Goal: Information Seeking & Learning: Learn about a topic

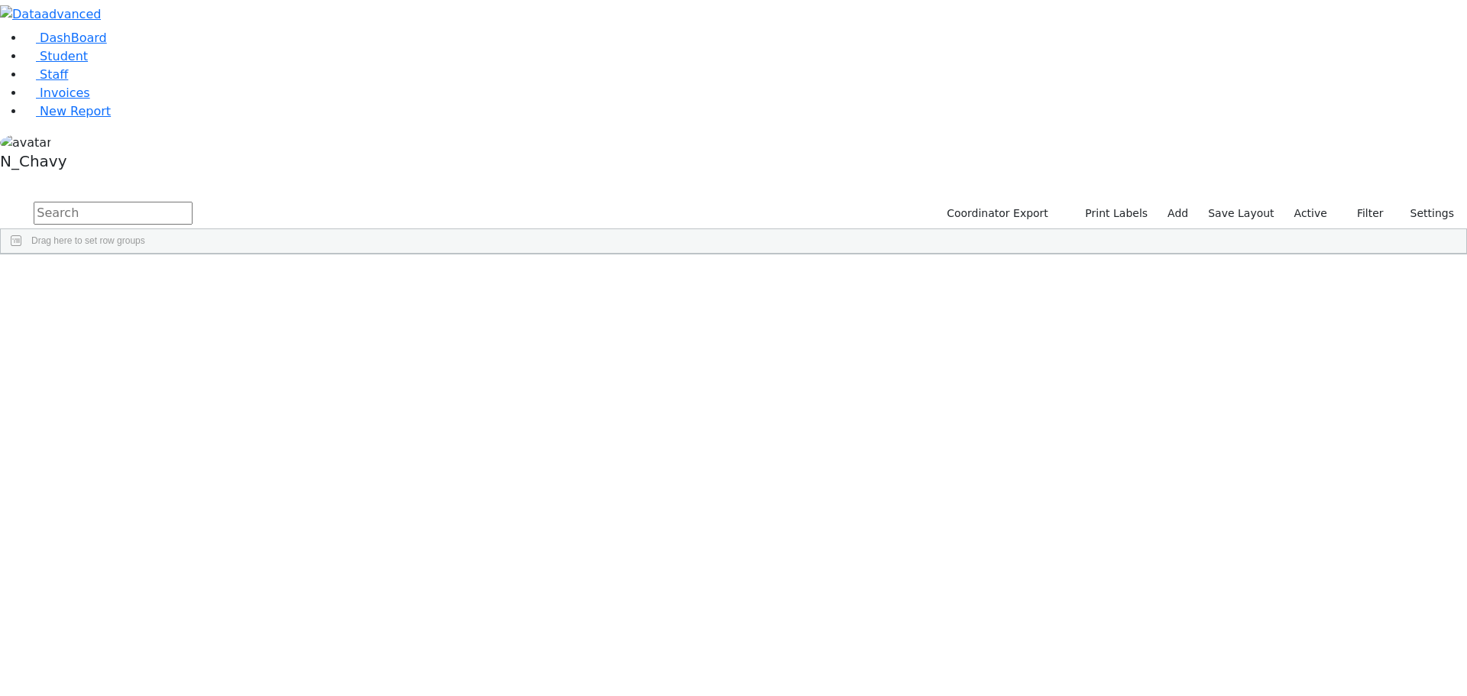
drag, startPoint x: 625, startPoint y: 140, endPoint x: 599, endPoint y: 488, distance: 349.4
click at [415, 284] on span "DB" at bounding box center [408, 289] width 13 height 11
click at [193, 202] on input "text" at bounding box center [113, 213] width 159 height 23
type input "goldber"
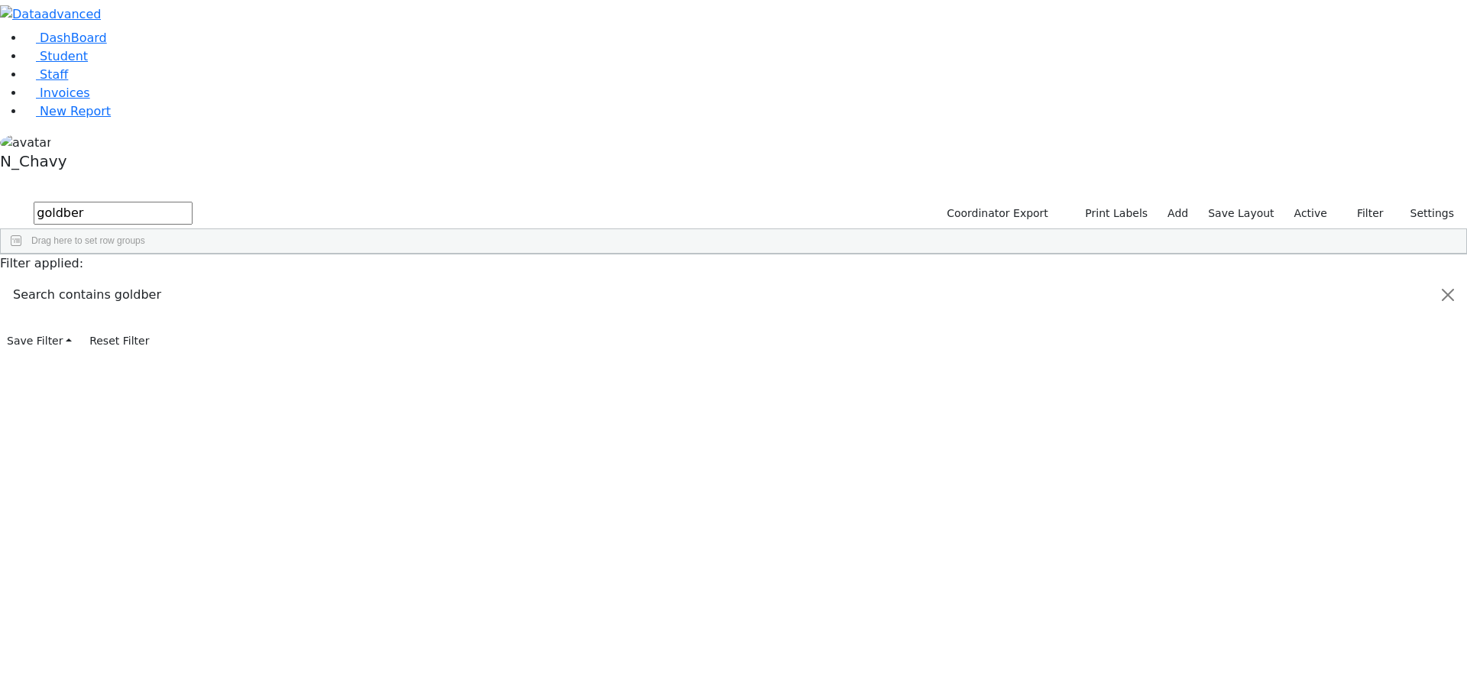
click at [157, 343] on div "Goldberger" at bounding box center [117, 353] width 79 height 21
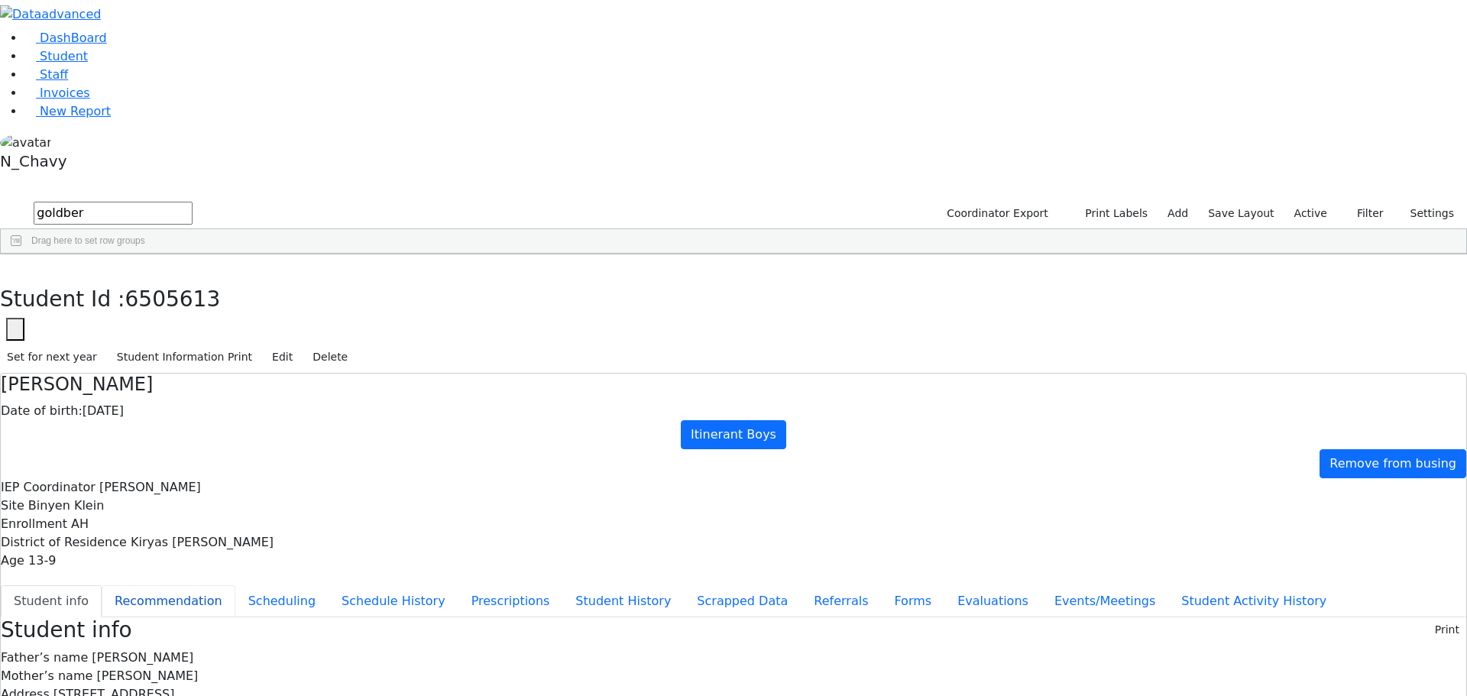
click at [235, 585] on button "Recommendation" at bounding box center [169, 601] width 134 height 32
checkbox input "true"
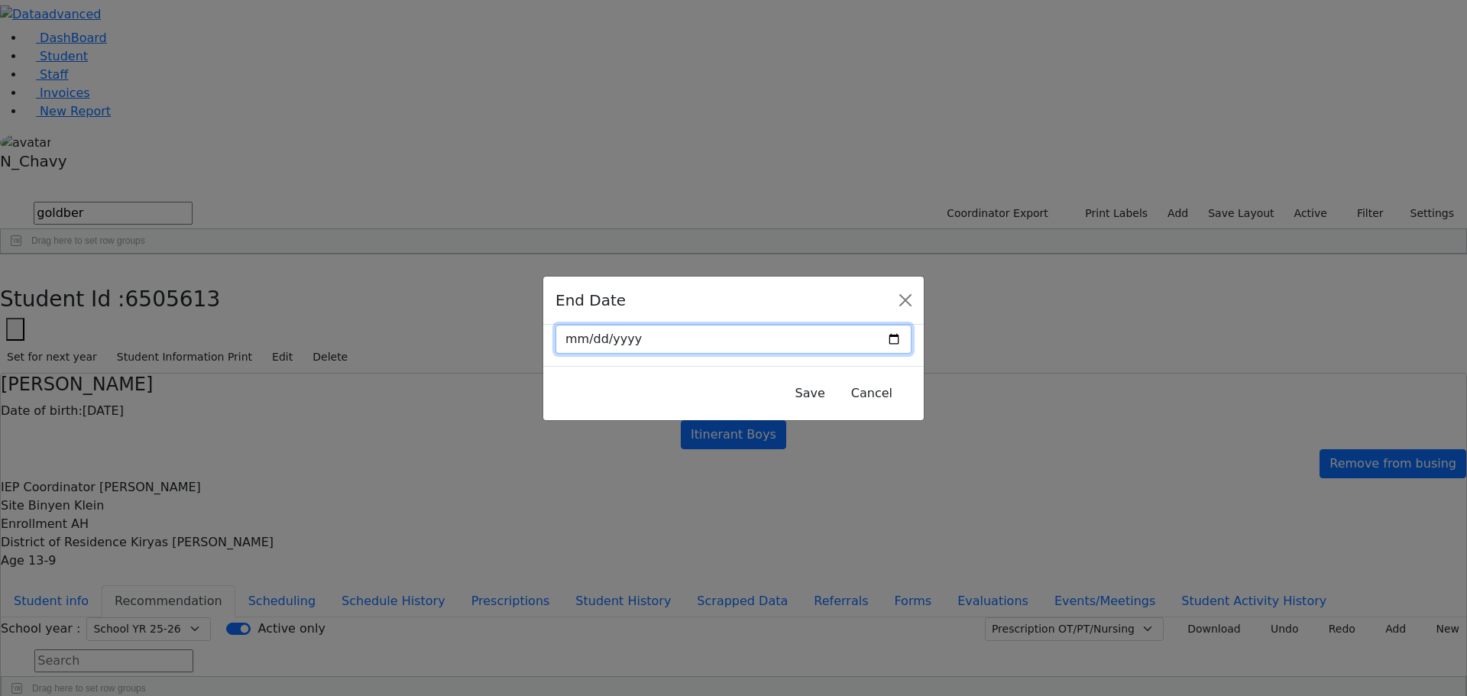
click at [860, 341] on input "date" at bounding box center [733, 339] width 356 height 29
type input "2025-08-21"
click at [785, 390] on button "Save" at bounding box center [810, 393] width 50 height 29
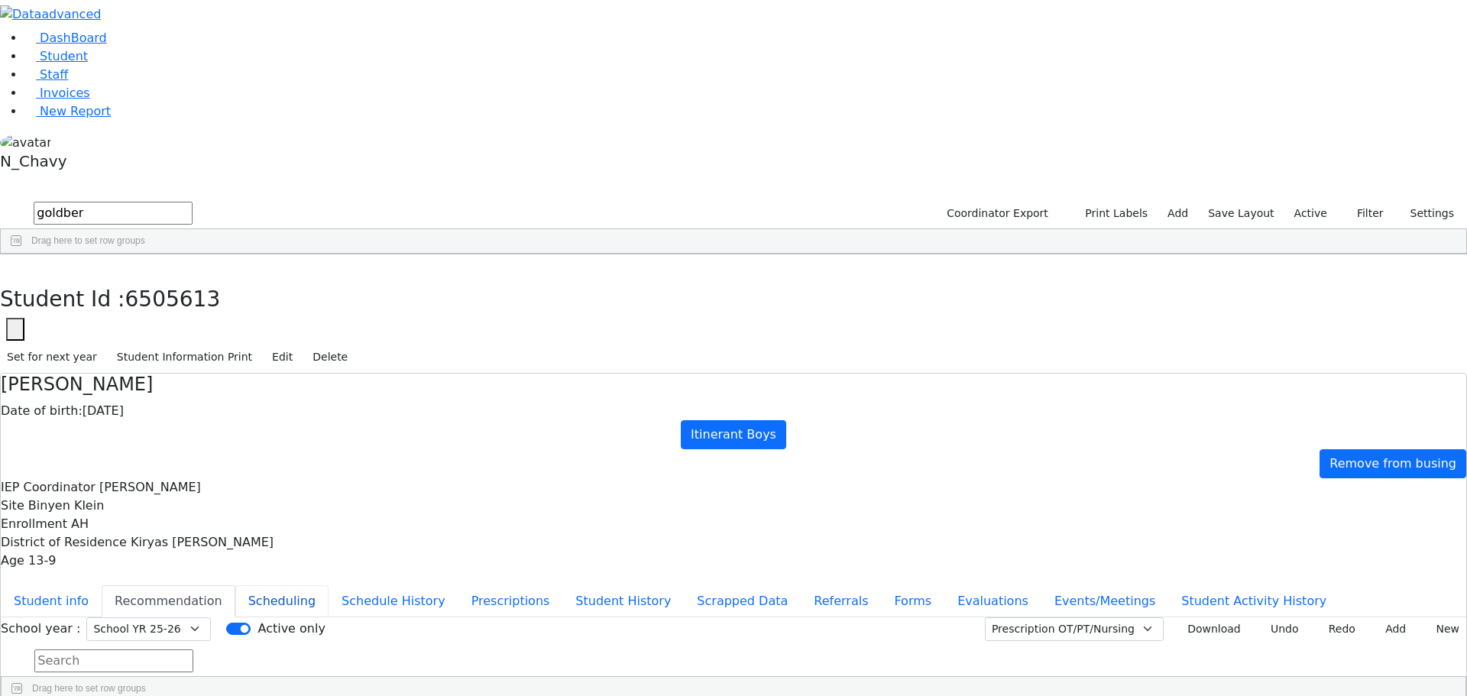
click at [329, 585] on button "Scheduling" at bounding box center [281, 601] width 93 height 32
click at [235, 585] on button "Recommendation" at bounding box center [169, 601] width 134 height 32
click at [329, 585] on button "Scheduling" at bounding box center [281, 601] width 93 height 32
click at [235, 585] on button "Recommendation" at bounding box center [169, 601] width 134 height 32
click at [251, 623] on input "Active only" at bounding box center [238, 629] width 24 height 12
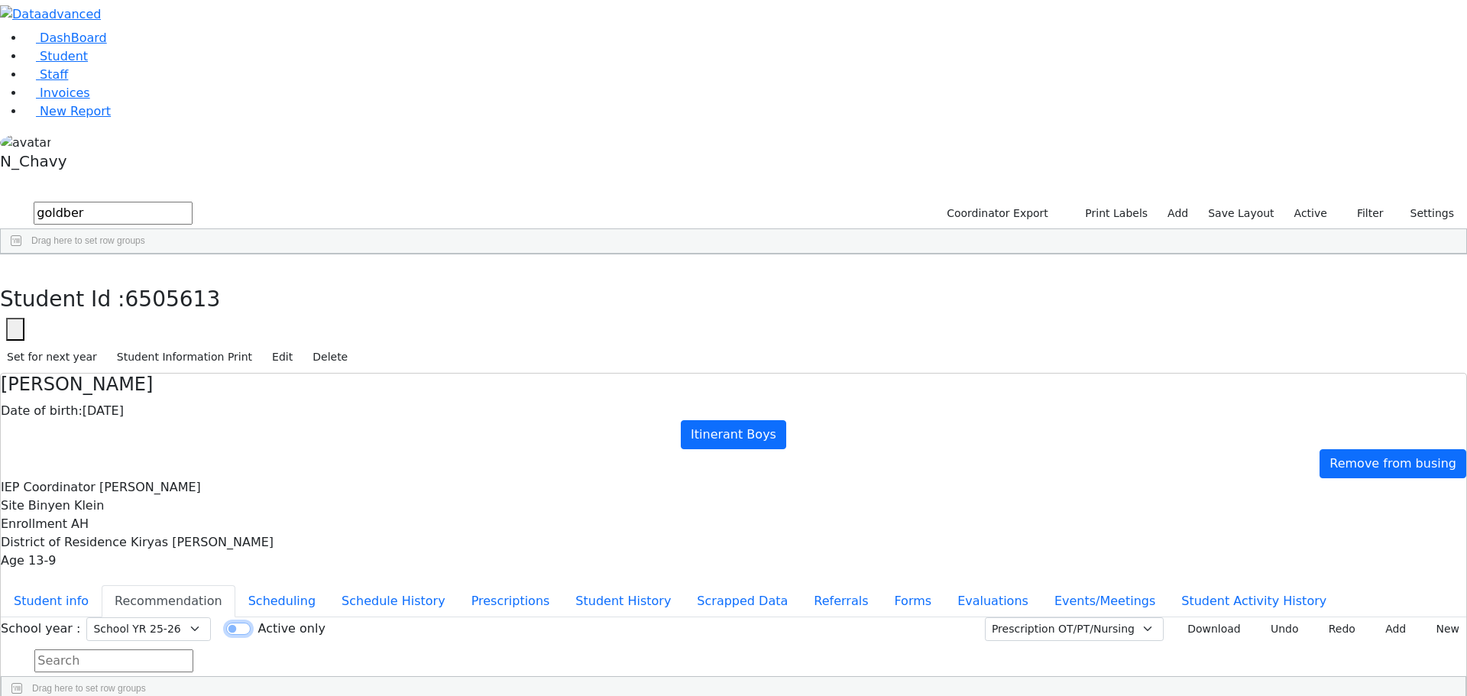
click at [251, 623] on input "Active only" at bounding box center [238, 629] width 24 height 12
checkbox input "true"
click at [102, 585] on button "Student info" at bounding box center [51, 601] width 101 height 32
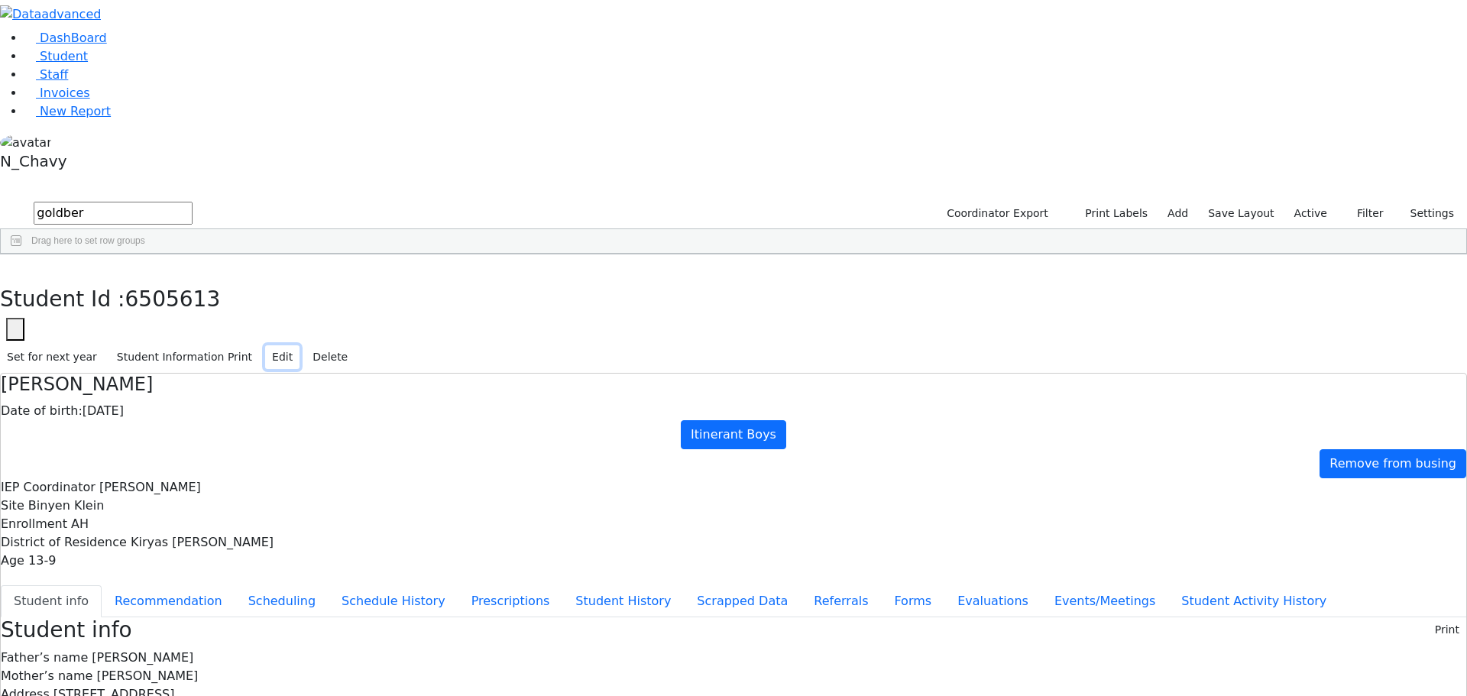
click at [300, 345] on button "Edit" at bounding box center [282, 357] width 34 height 24
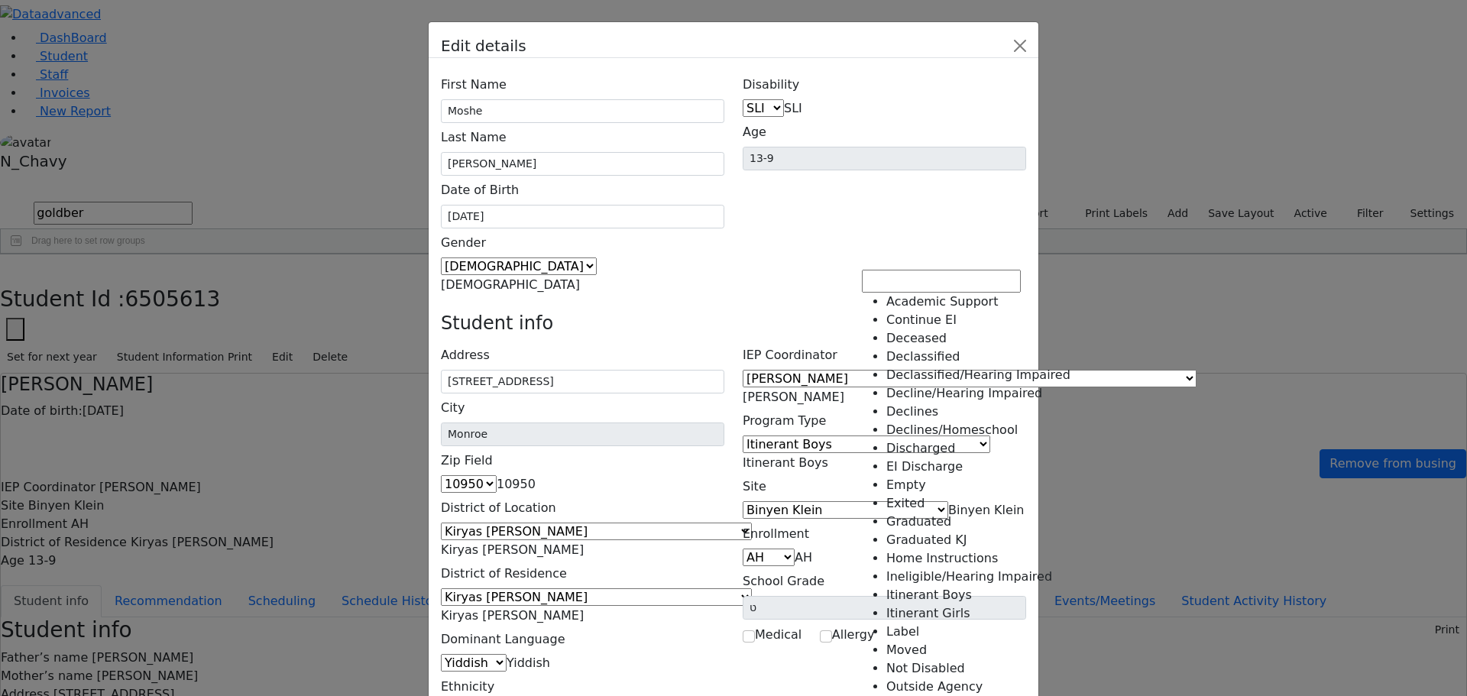
click at [828, 455] on span "Itinerant Boys" at bounding box center [786, 462] width 86 height 15
select select "4"
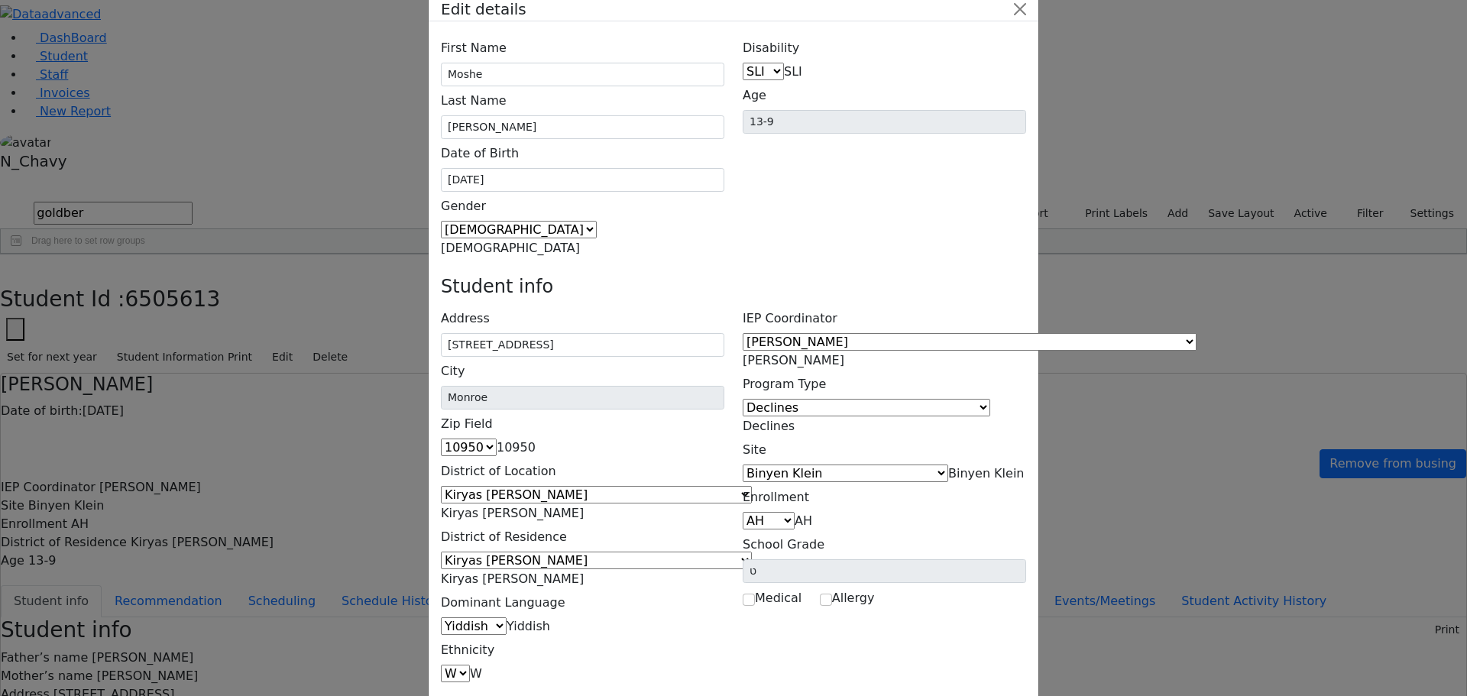
scroll to position [56, 0]
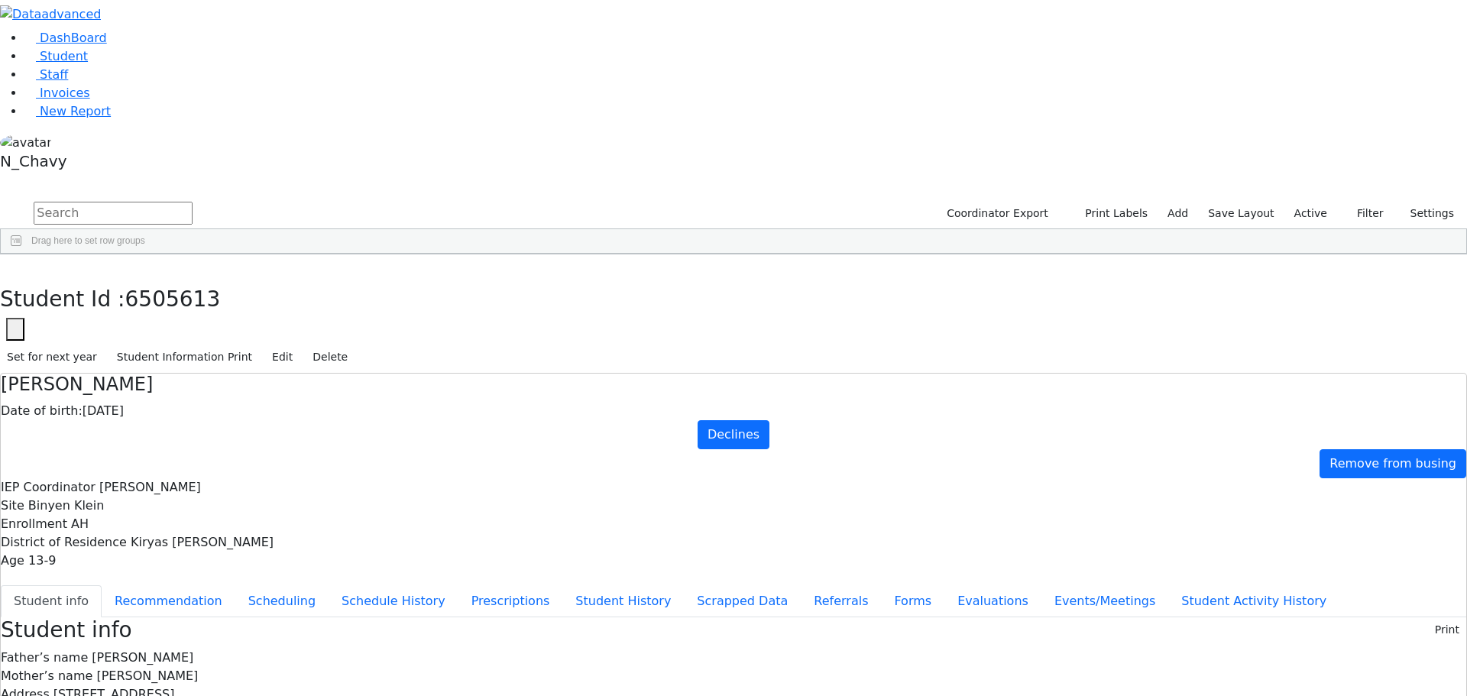
scroll to position [0, 0]
click at [15, 266] on icon "button" at bounding box center [11, 270] width 8 height 9
click at [20, 177] on button "button" at bounding box center [10, 182] width 20 height 11
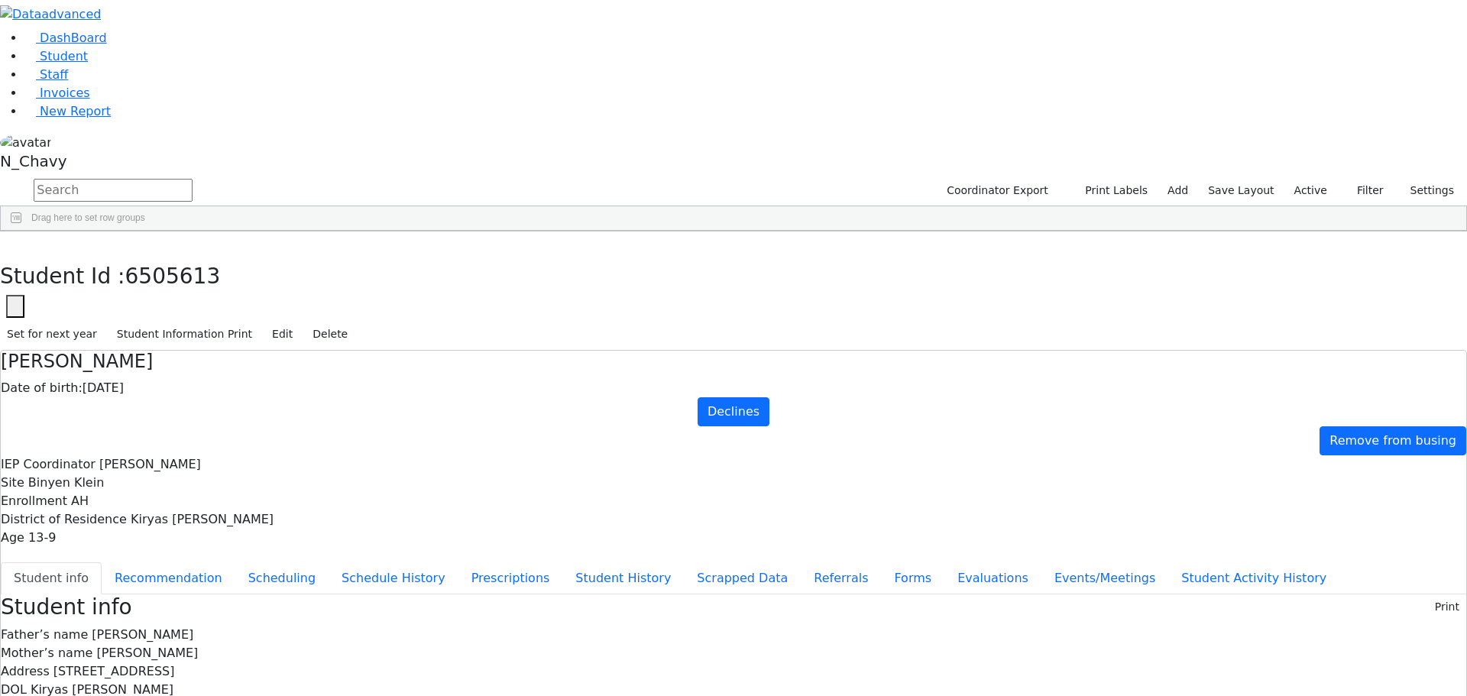
click at [0, 0] on button "button" at bounding box center [0, 0] width 0 height 0
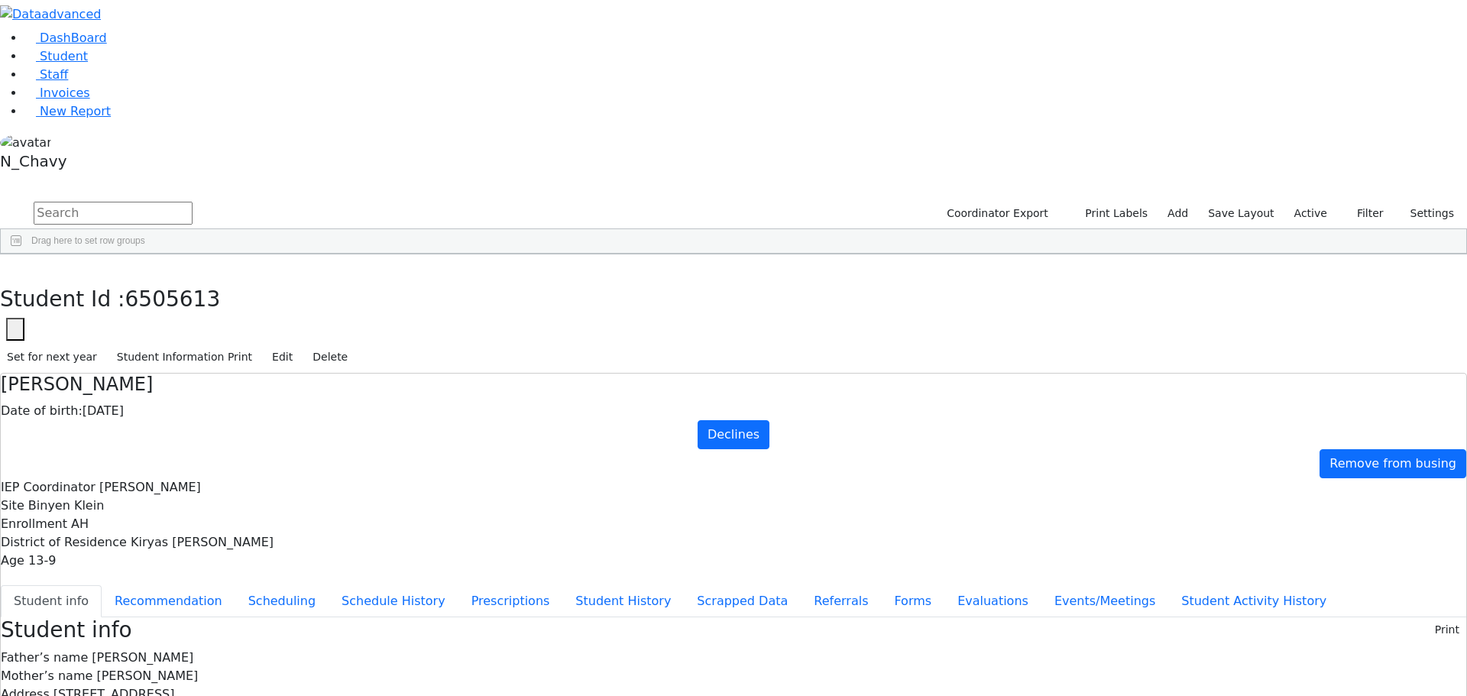
click at [157, 514] on div "[DEMOGRAPHIC_DATA]" at bounding box center [117, 524] width 79 height 21
click at [193, 202] on input "text" at bounding box center [113, 213] width 159 height 23
type input "goldberg"
click at [193, 202] on input "goldberg" at bounding box center [113, 213] width 159 height 23
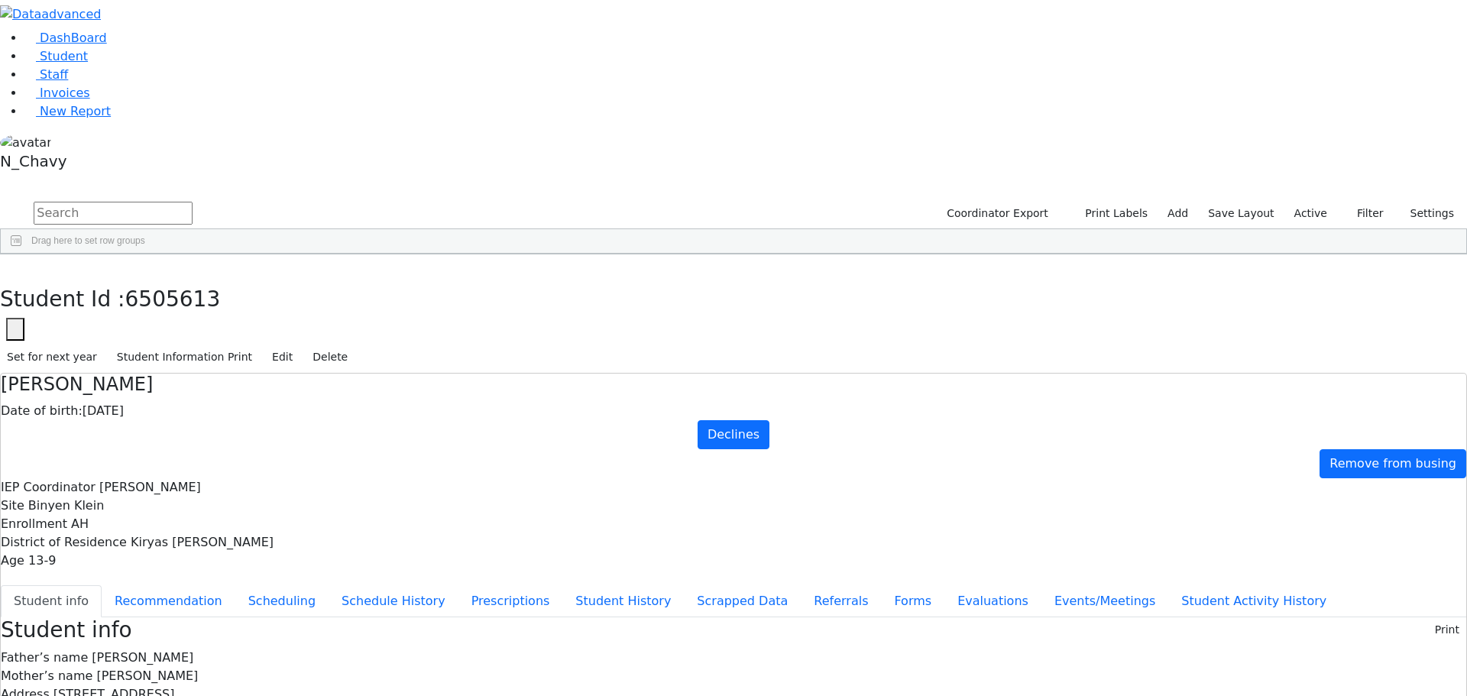
click at [1314, 202] on label "Active" at bounding box center [1310, 214] width 47 height 24
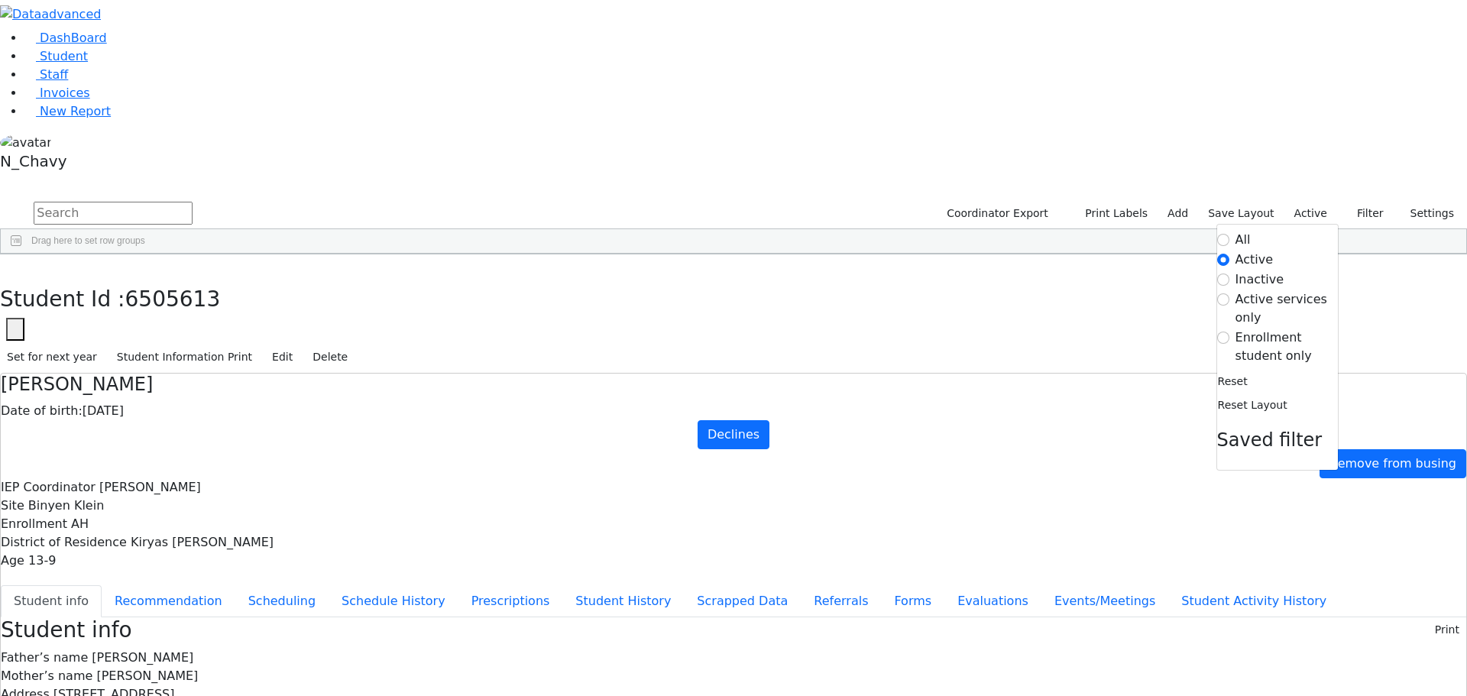
click at [1252, 270] on label "Inactive" at bounding box center [1260, 279] width 49 height 18
click at [1229, 274] on input "Inactive" at bounding box center [1223, 280] width 12 height 12
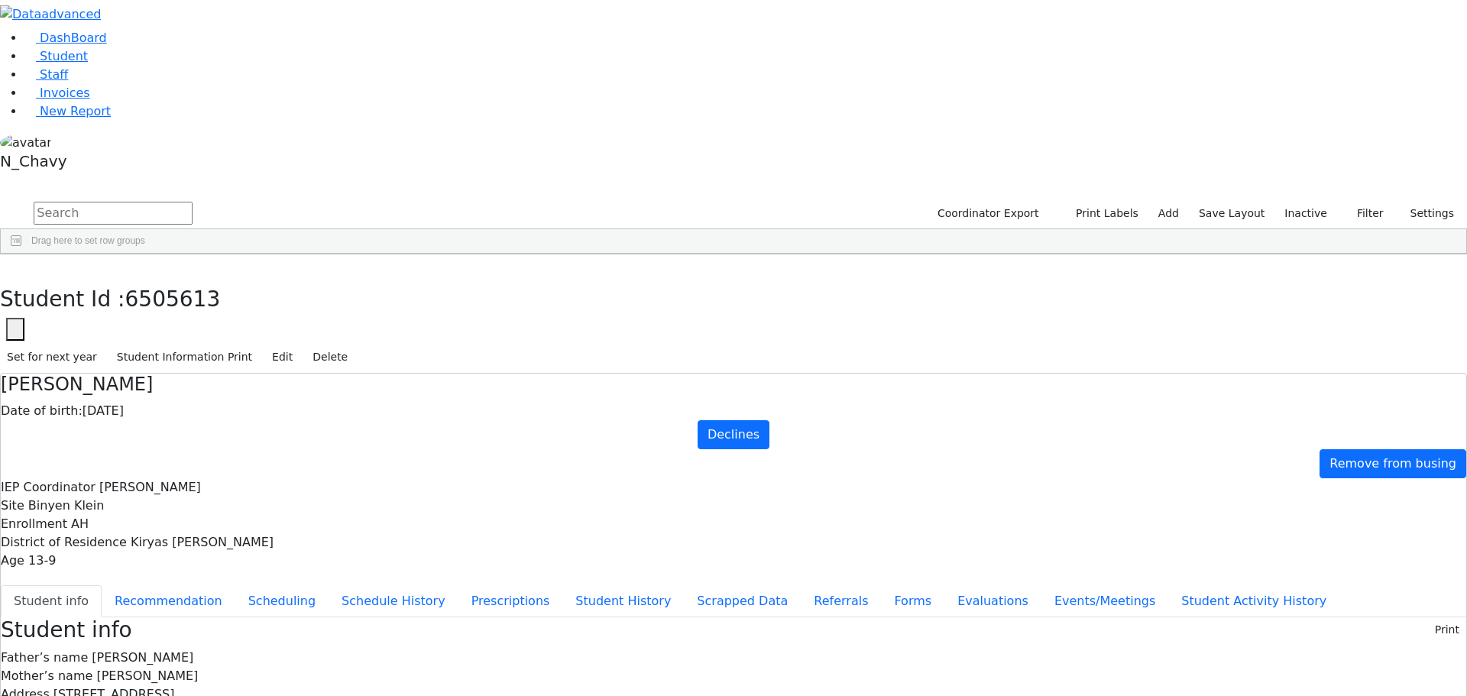
click at [193, 202] on input "text" at bounding box center [113, 213] width 159 height 23
type input "goldberger"
click at [157, 606] on div "Goldberger" at bounding box center [117, 616] width 79 height 21
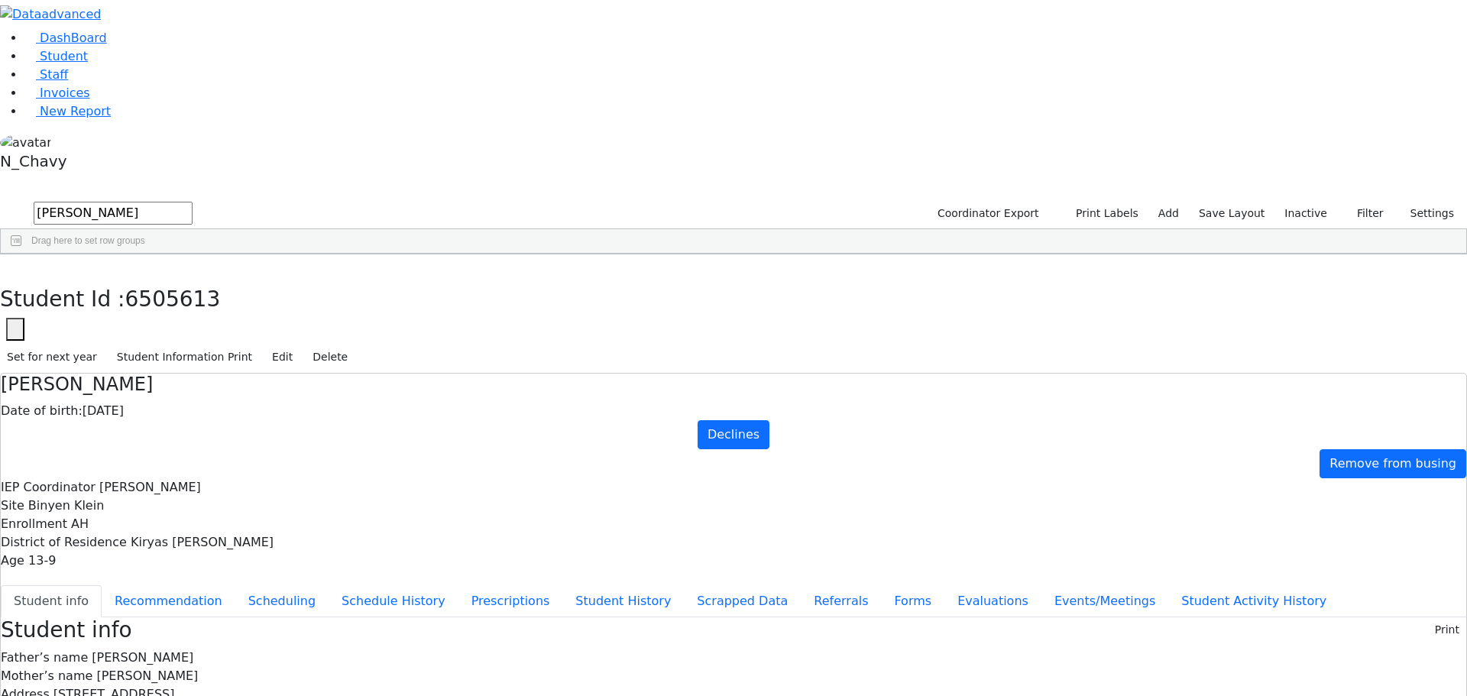
scroll to position [0, 0]
click at [235, 585] on button "Recommendation" at bounding box center [169, 601] width 134 height 32
checkbox input "true"
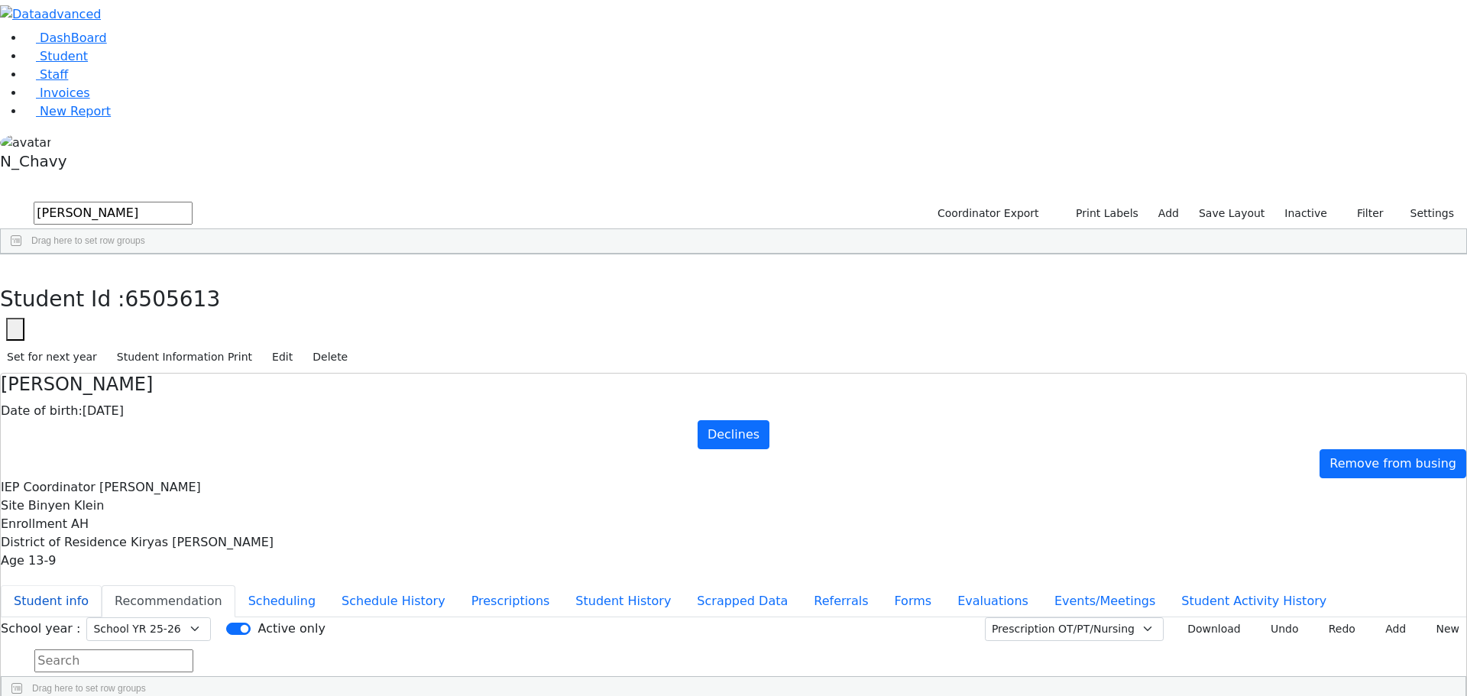
click at [102, 585] on button "Student info" at bounding box center [51, 601] width 101 height 32
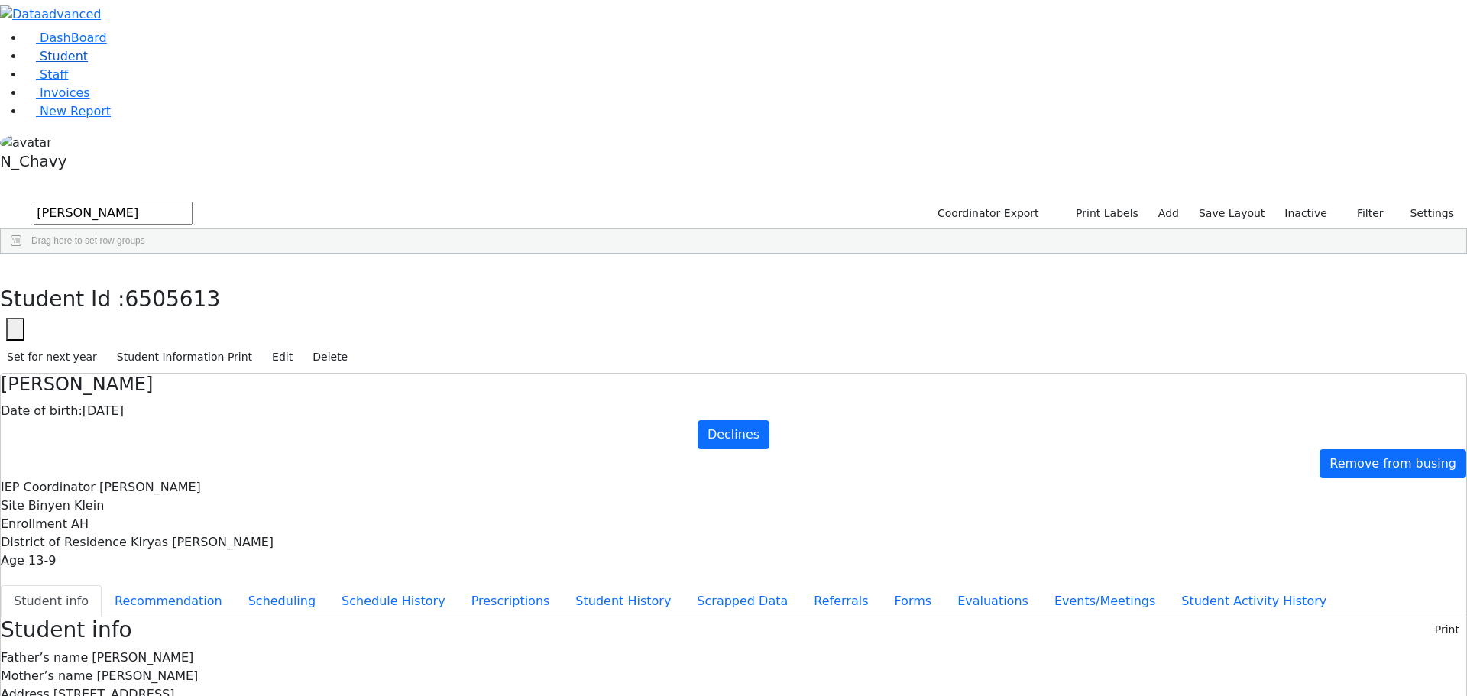
click at [88, 63] on link "Student" at bounding box center [55, 56] width 63 height 15
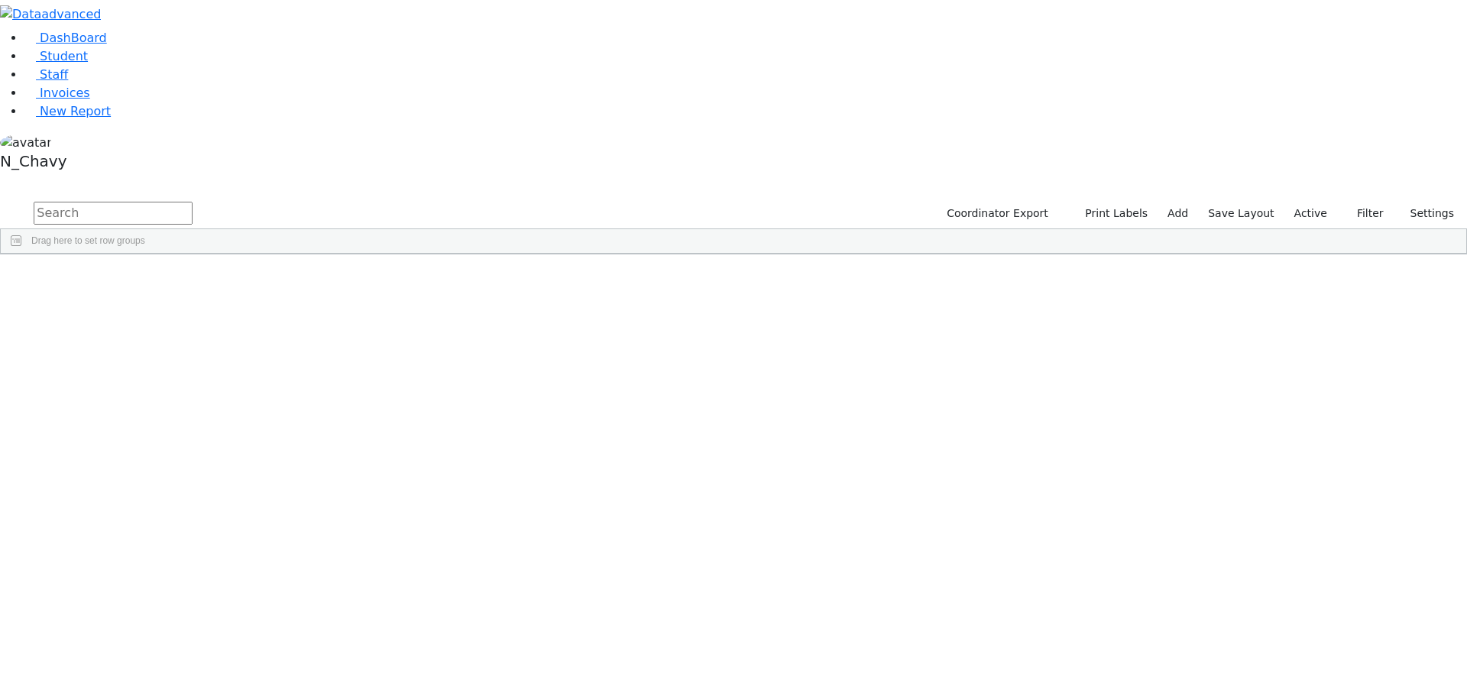
click at [193, 202] on input "text" at bounding box center [113, 213] width 159 height 23
type input "bodner"
click at [157, 279] on div "[PERSON_NAME]" at bounding box center [117, 289] width 79 height 21
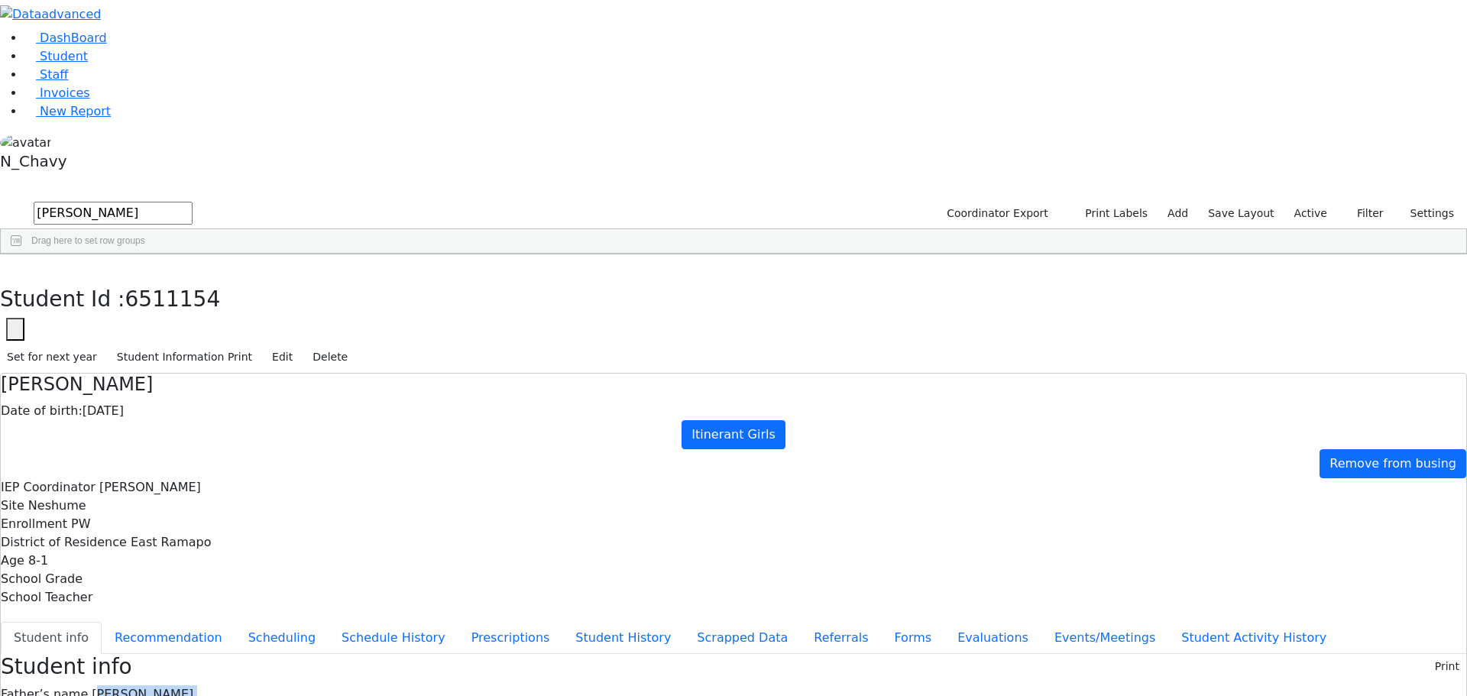
drag, startPoint x: 599, startPoint y: 213, endPoint x: 708, endPoint y: 475, distance: 283.6
click at [61, 63] on span "Student" at bounding box center [64, 56] width 48 height 15
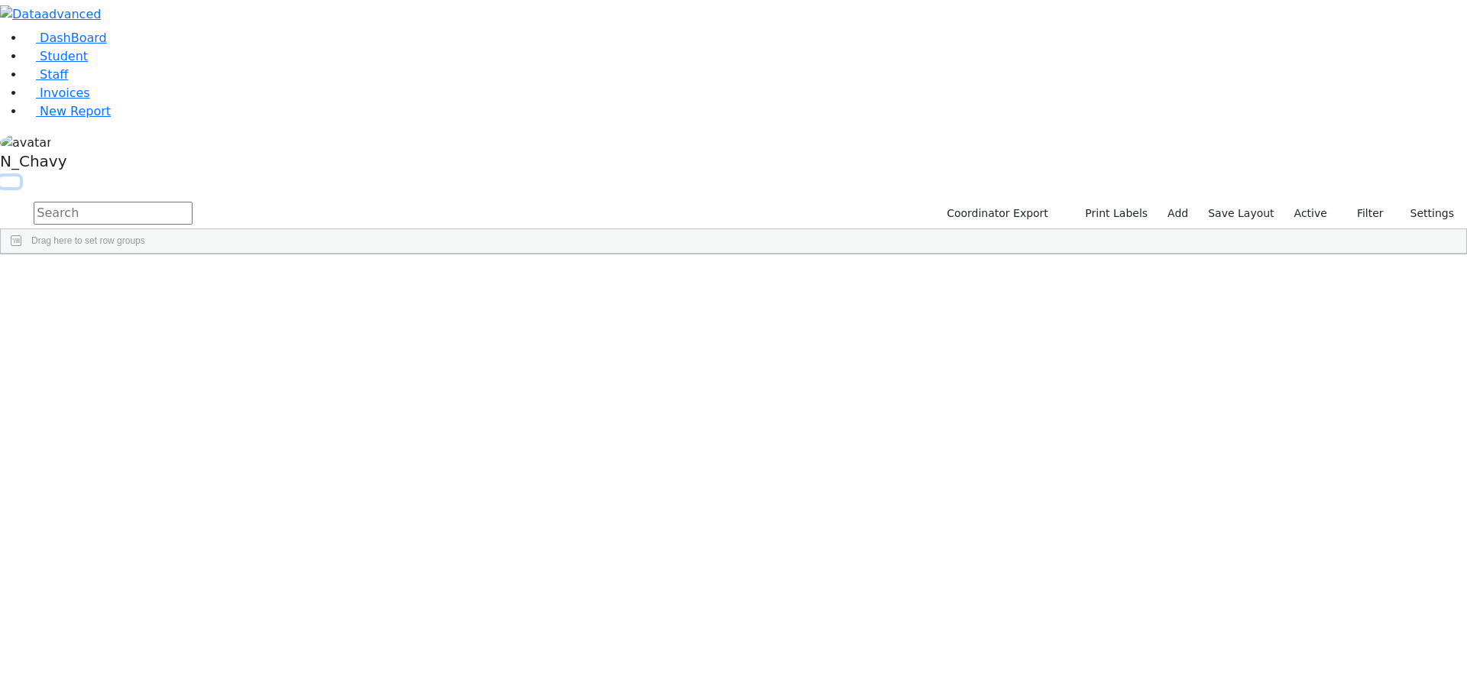
click at [20, 177] on button "button" at bounding box center [10, 182] width 20 height 11
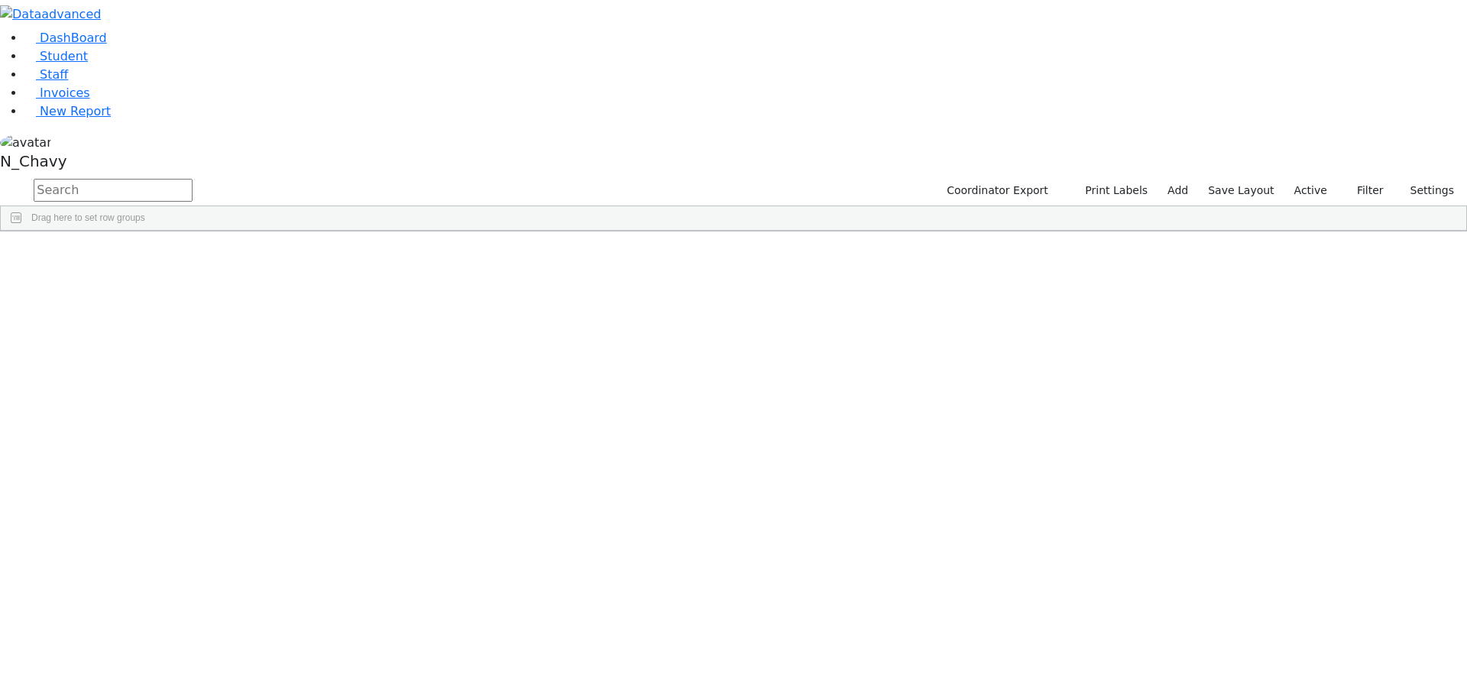
click at [0, 0] on button "button" at bounding box center [0, 0] width 0 height 0
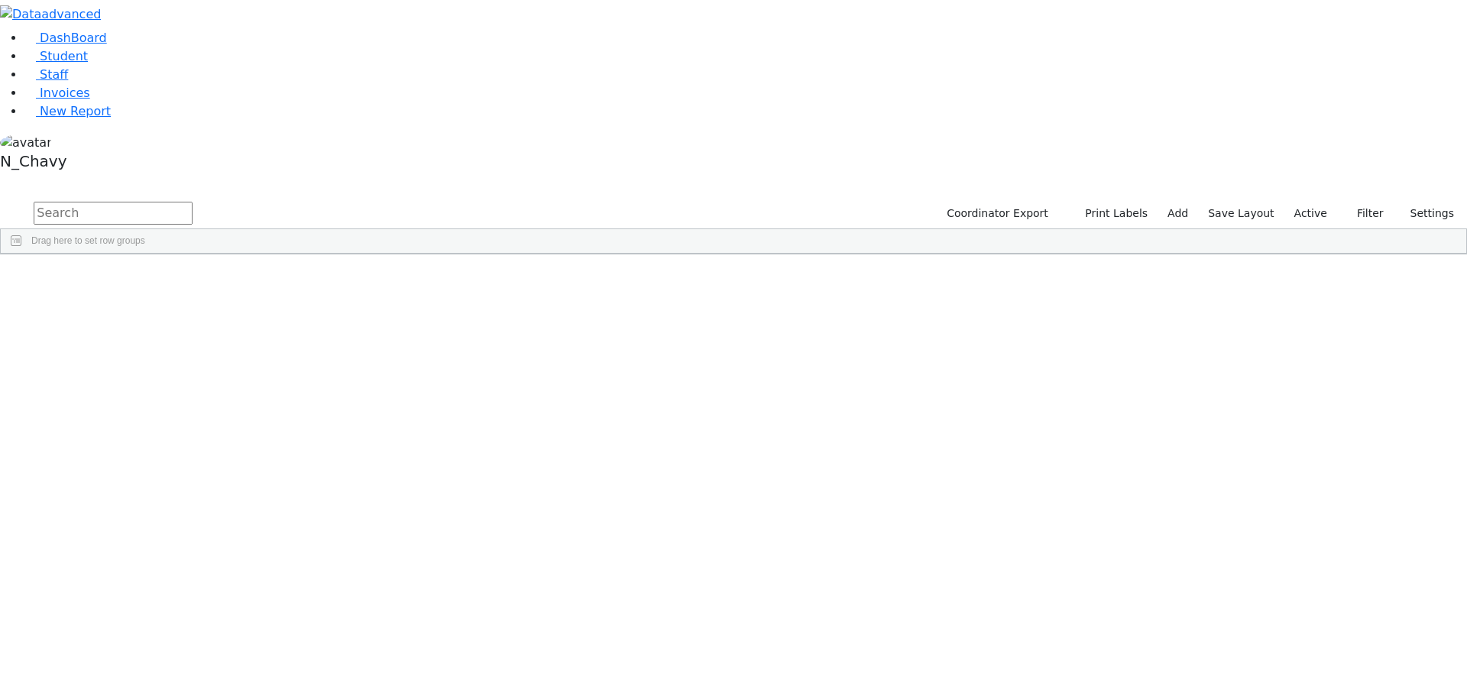
click at [1453, 352] on span "Filters" at bounding box center [1458, 364] width 11 height 25
click at [1385, 538] on span "District Of Residence" at bounding box center [1382, 543] width 131 height 11
click at [1452, 266] on div "Columns Filters" at bounding box center [1458, 260] width 15 height 12
click at [1309, 531] on div "District Of Residence" at bounding box center [1374, 543] width 152 height 24
click at [62, 63] on link "Student" at bounding box center [55, 56] width 63 height 15
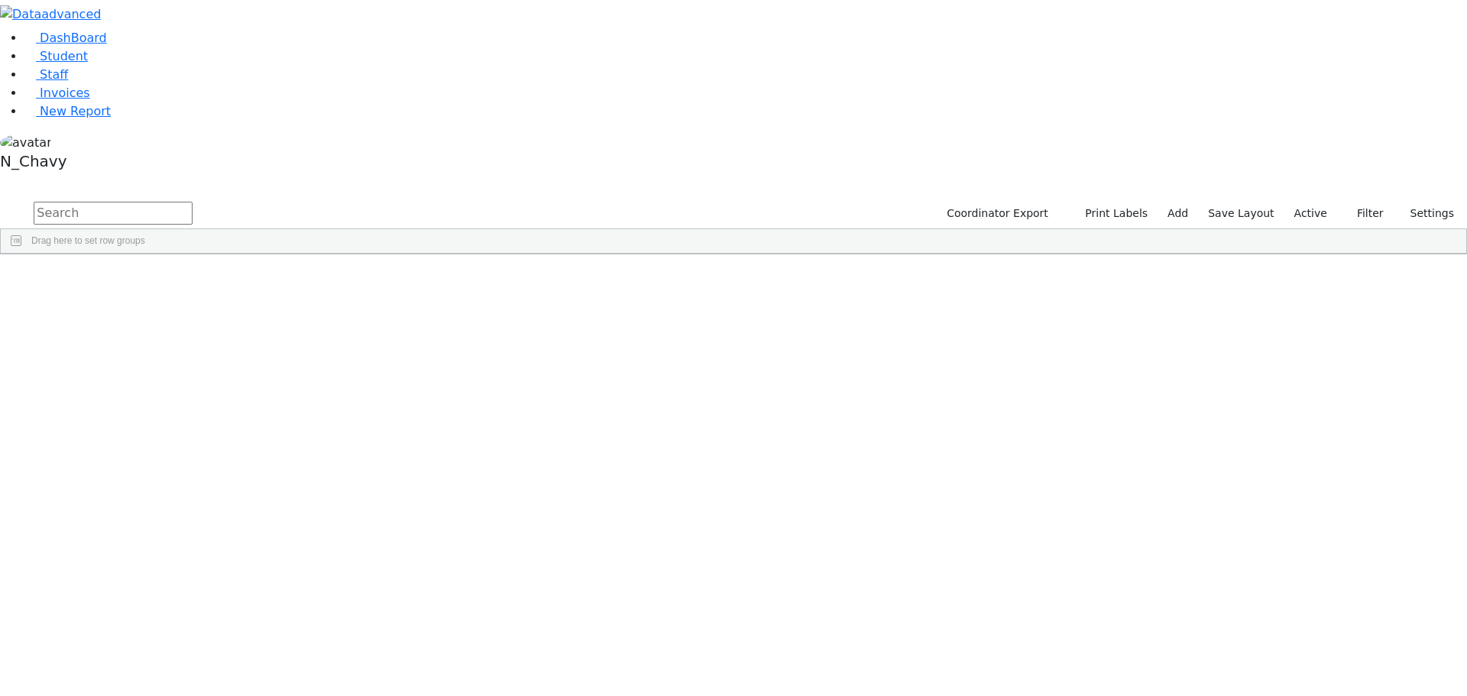
drag, startPoint x: 431, startPoint y: 492, endPoint x: 392, endPoint y: 305, distance: 191.2
click at [193, 202] on input "text" at bounding box center [113, 213] width 159 height 23
type input "atara"
drag, startPoint x: 311, startPoint y: 142, endPoint x: 306, endPoint y: 269, distance: 126.9
click at [306, 279] on div "6507489 Meisels Joel 03/07/2014 Gross, Atara ML Special Class - K12 Kiryas Joel…" at bounding box center [551, 354] width 1100 height 150
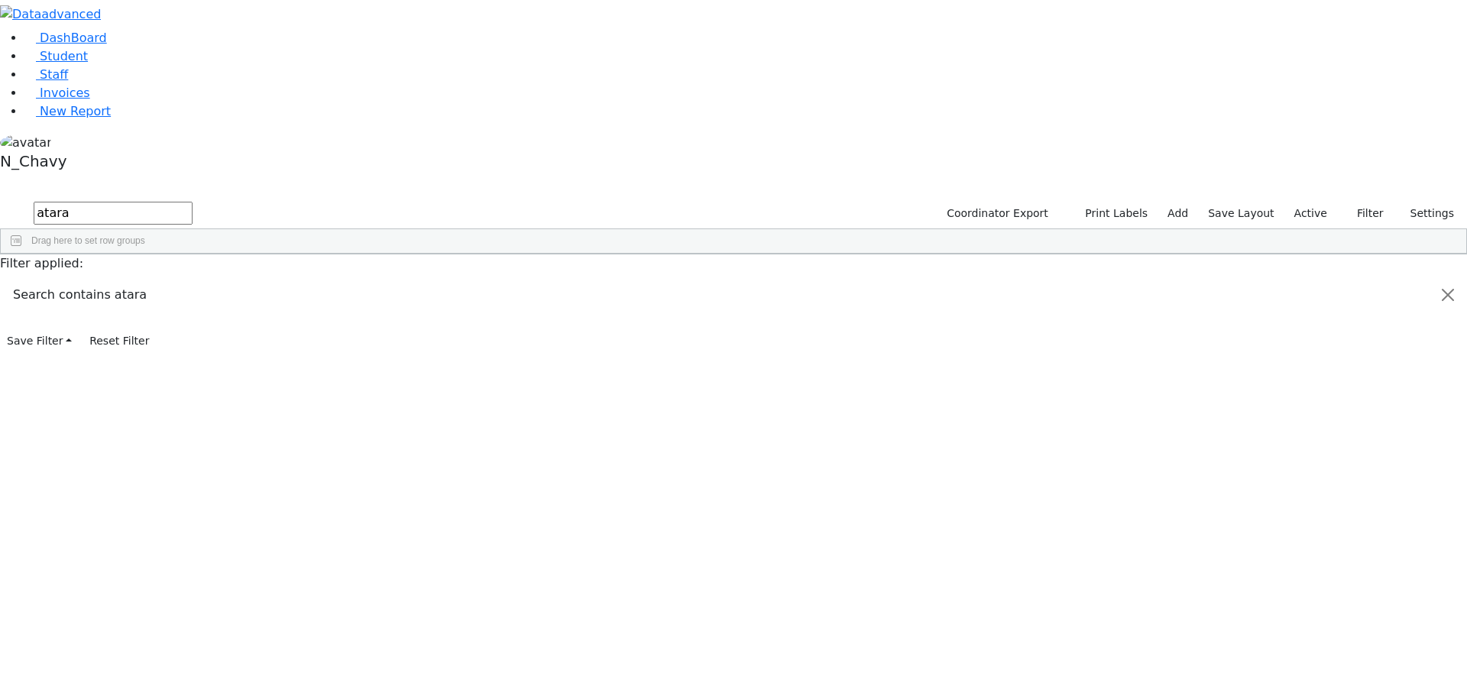
click at [287, 361] on div "6507489 Meisels Joel 03/07/2014 Gross, Atara ML Special Class - K12 Kiryas Joel…" at bounding box center [725, 354] width 1449 height 150
click at [88, 63] on link "Student" at bounding box center [55, 56] width 63 height 15
click at [53, 82] on span "Staff" at bounding box center [54, 74] width 28 height 15
click at [193, 202] on input "text" at bounding box center [113, 213] width 159 height 23
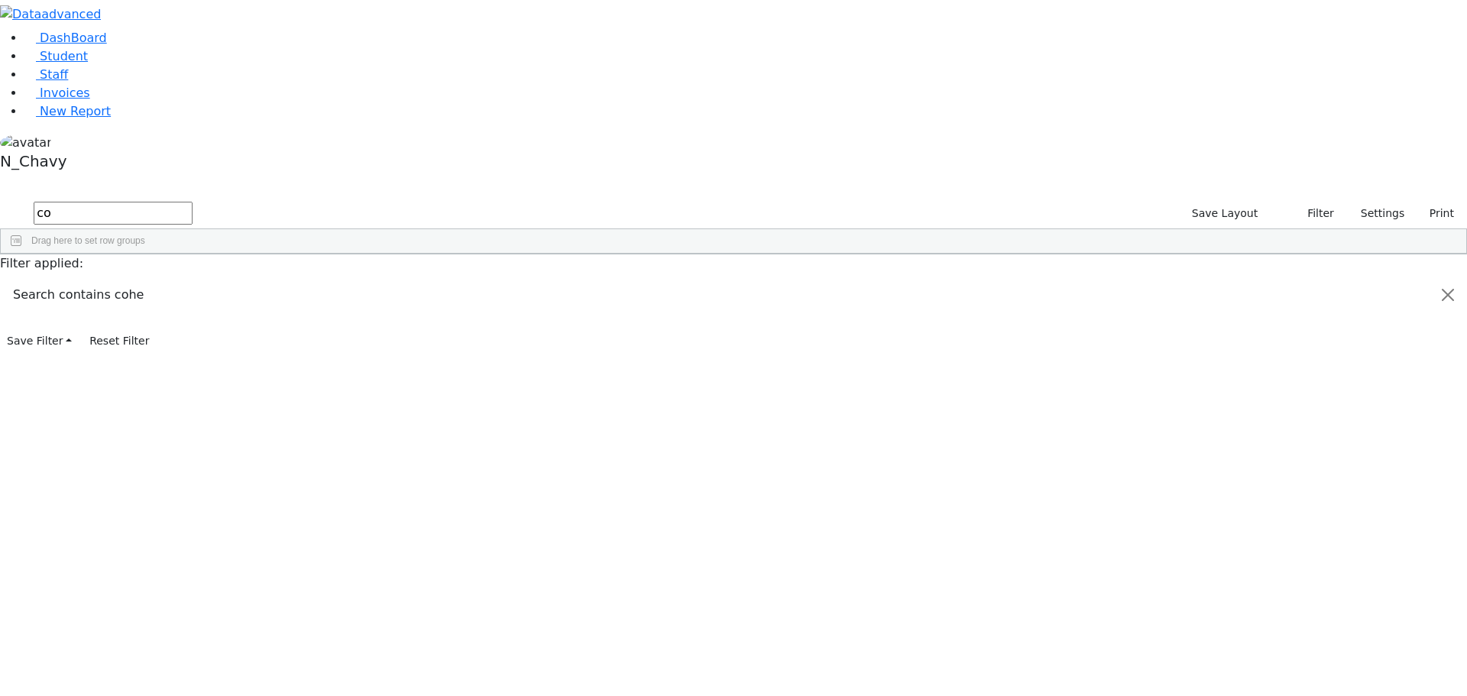
type input "c"
type input "cohen"
click at [177, 279] on div "Cohen" at bounding box center [131, 289] width 90 height 21
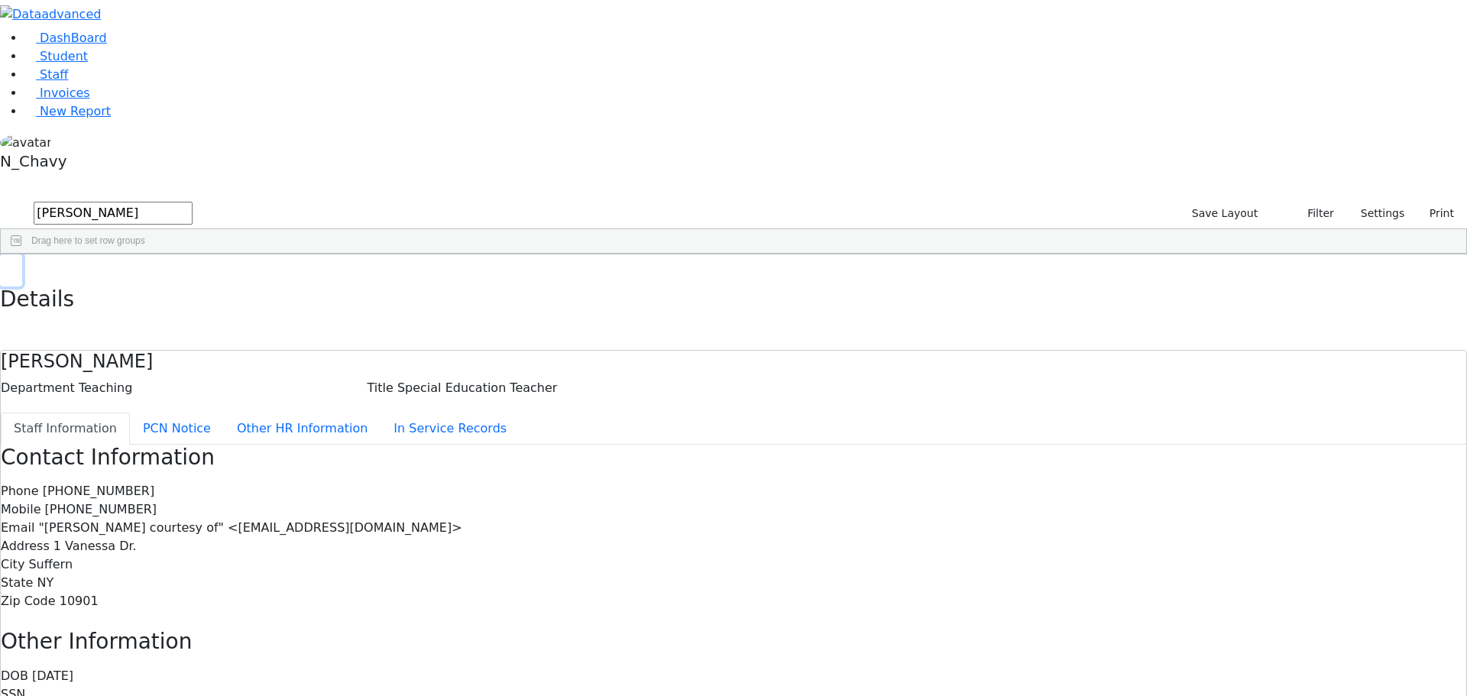
click at [15, 266] on icon "button" at bounding box center [11, 270] width 8 height 9
click at [82, 63] on link "Student" at bounding box center [55, 56] width 63 height 15
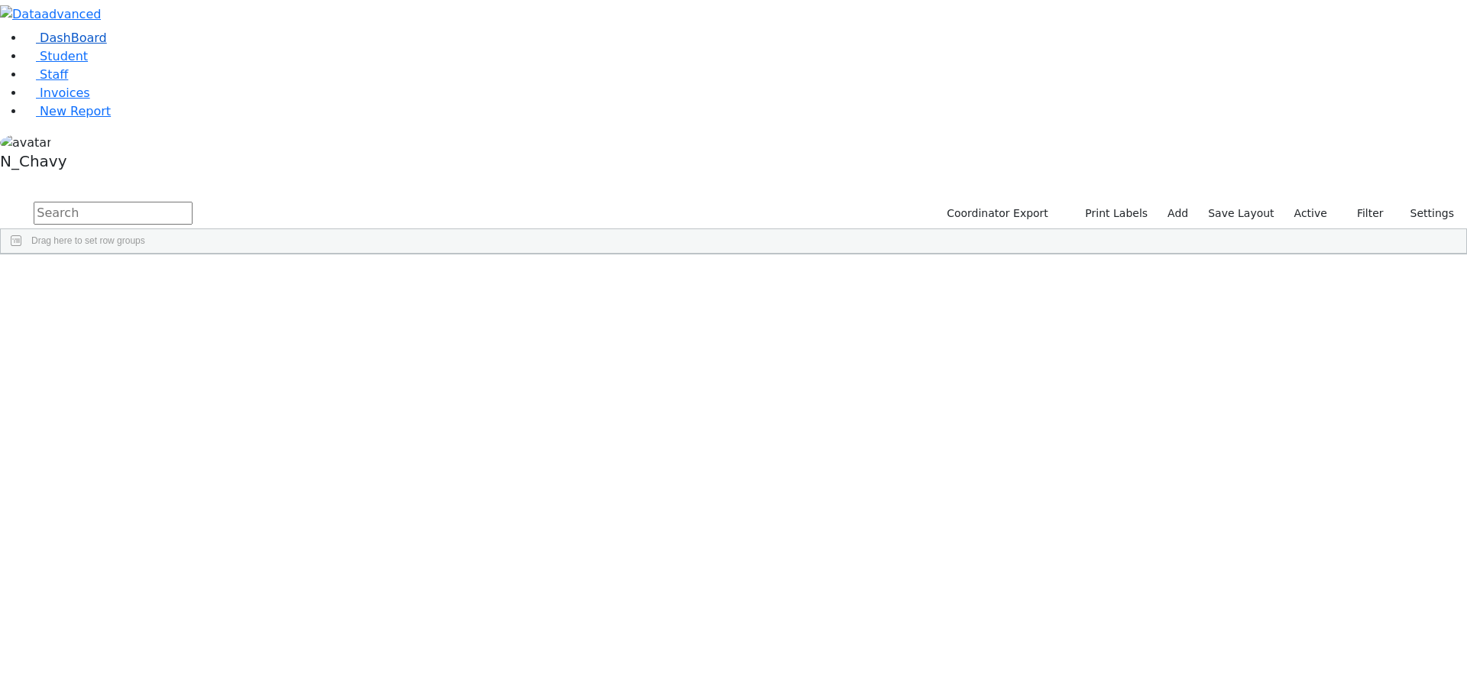
click at [83, 45] on link "DashBoard" at bounding box center [65, 38] width 83 height 15
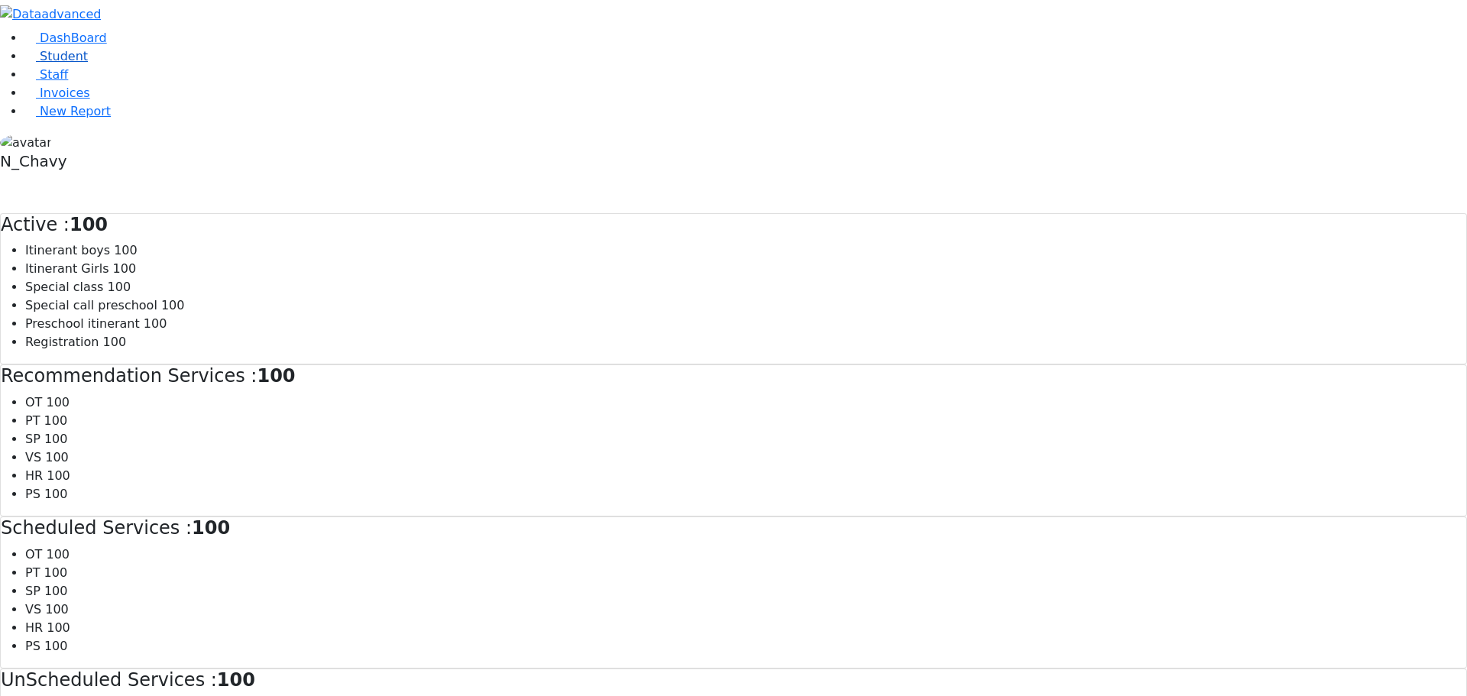
click at [73, 63] on link "Student" at bounding box center [55, 56] width 63 height 15
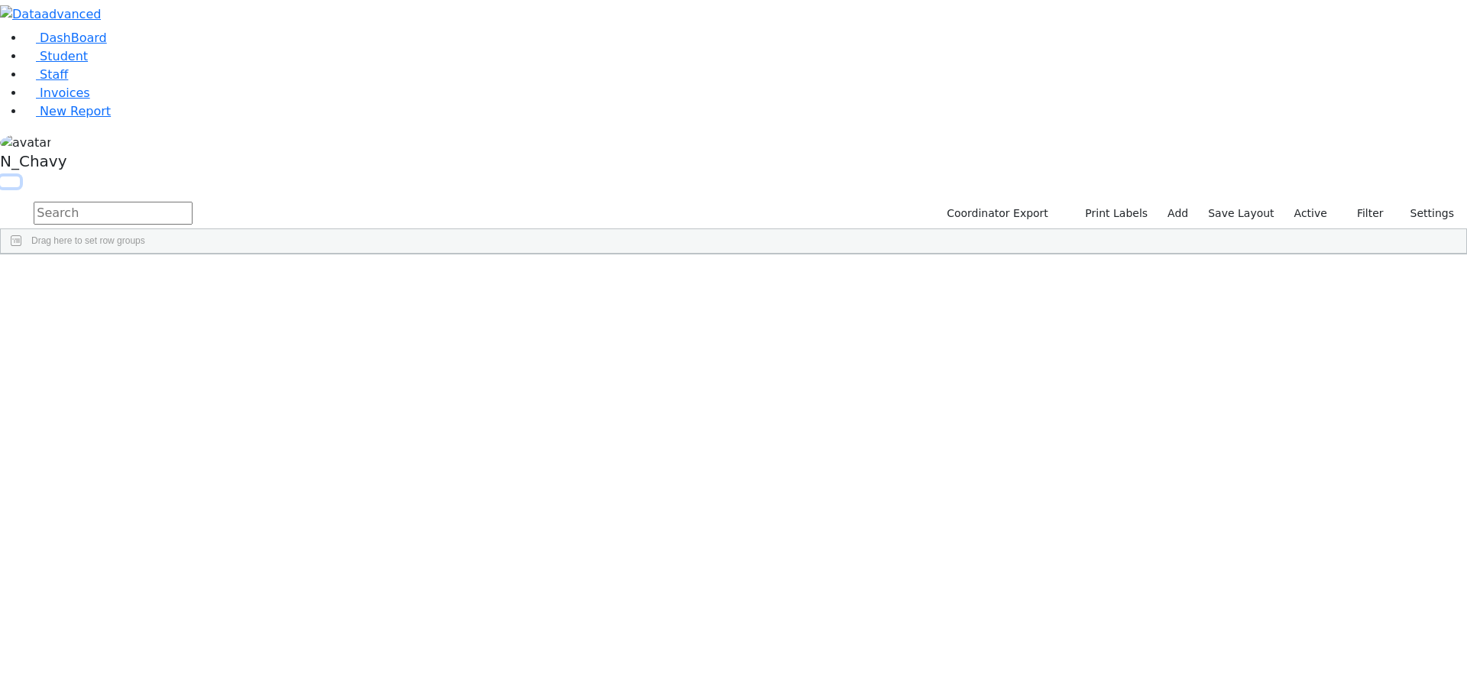
click at [20, 177] on button "button" at bounding box center [10, 182] width 20 height 11
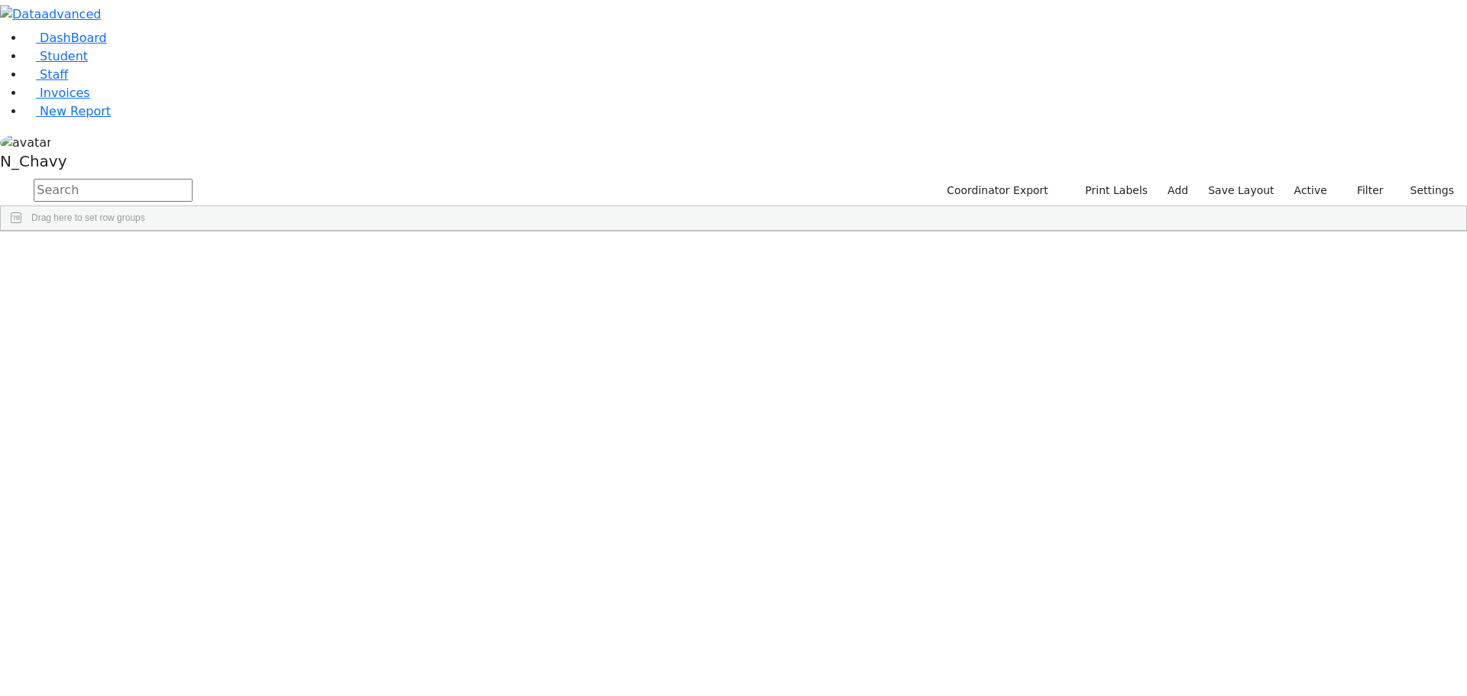
click at [0, 0] on button "button" at bounding box center [0, 0] width 0 height 0
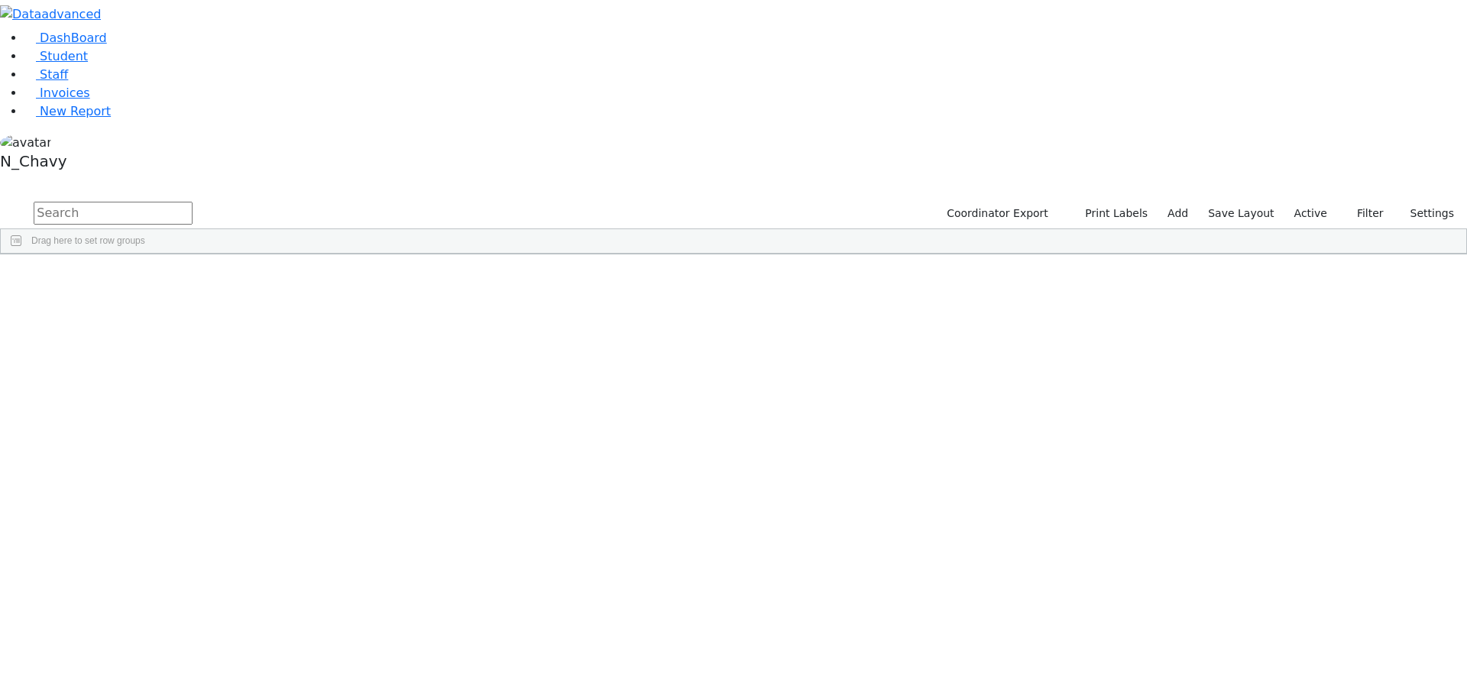
drag, startPoint x: 244, startPoint y: 61, endPoint x: 209, endPoint y: 63, distance: 35.2
click at [193, 202] on input "text" at bounding box center [113, 213] width 159 height 23
drag, startPoint x: 206, startPoint y: 58, endPoint x: 284, endPoint y: 58, distance: 77.9
click at [193, 202] on input "text" at bounding box center [113, 213] width 159 height 23
click at [157, 279] on div "[PERSON_NAME]" at bounding box center [117, 289] width 79 height 21
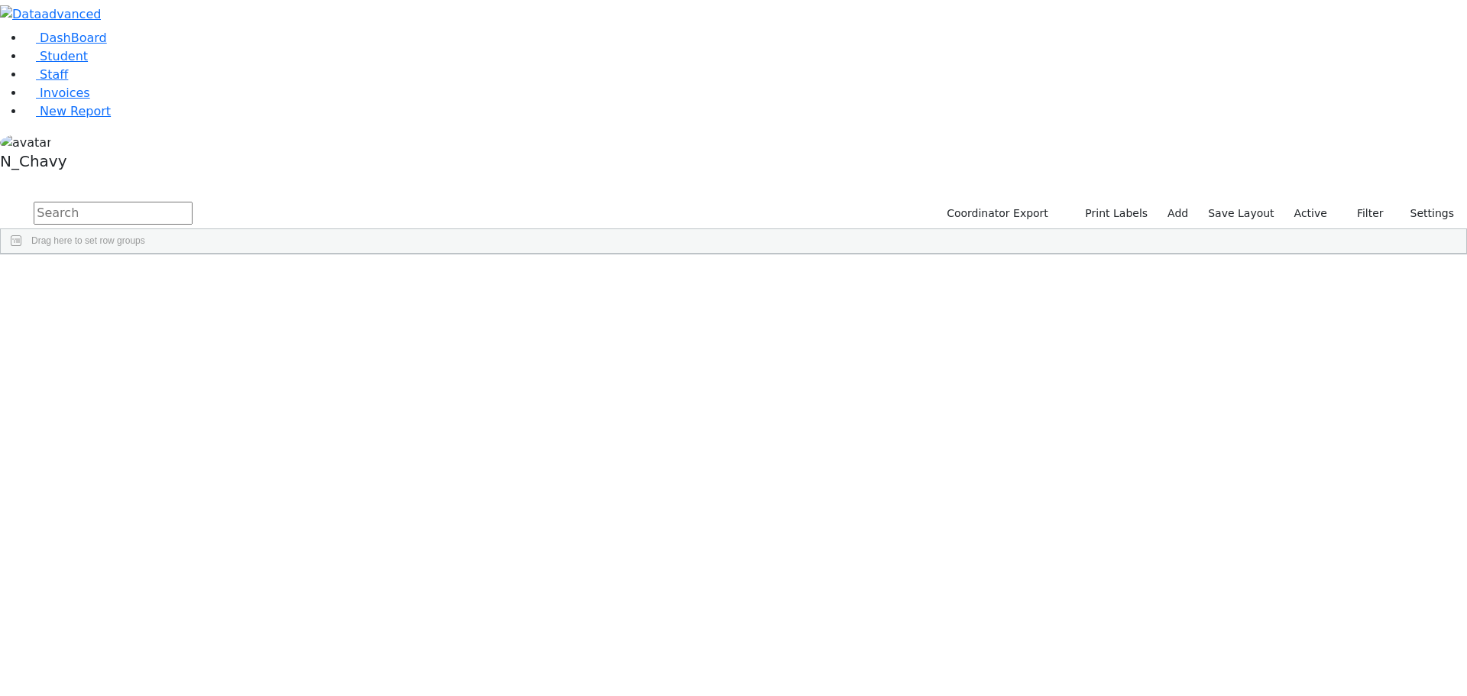
click at [157, 322] on div "Aker" at bounding box center [117, 332] width 79 height 21
click at [235, 364] on div "[PERSON_NAME]" at bounding box center [196, 374] width 79 height 21
click at [157, 279] on div "[PERSON_NAME]" at bounding box center [117, 289] width 79 height 21
click at [157, 322] on div "Aker" at bounding box center [117, 332] width 79 height 21
click at [193, 202] on input "text" at bounding box center [113, 213] width 159 height 23
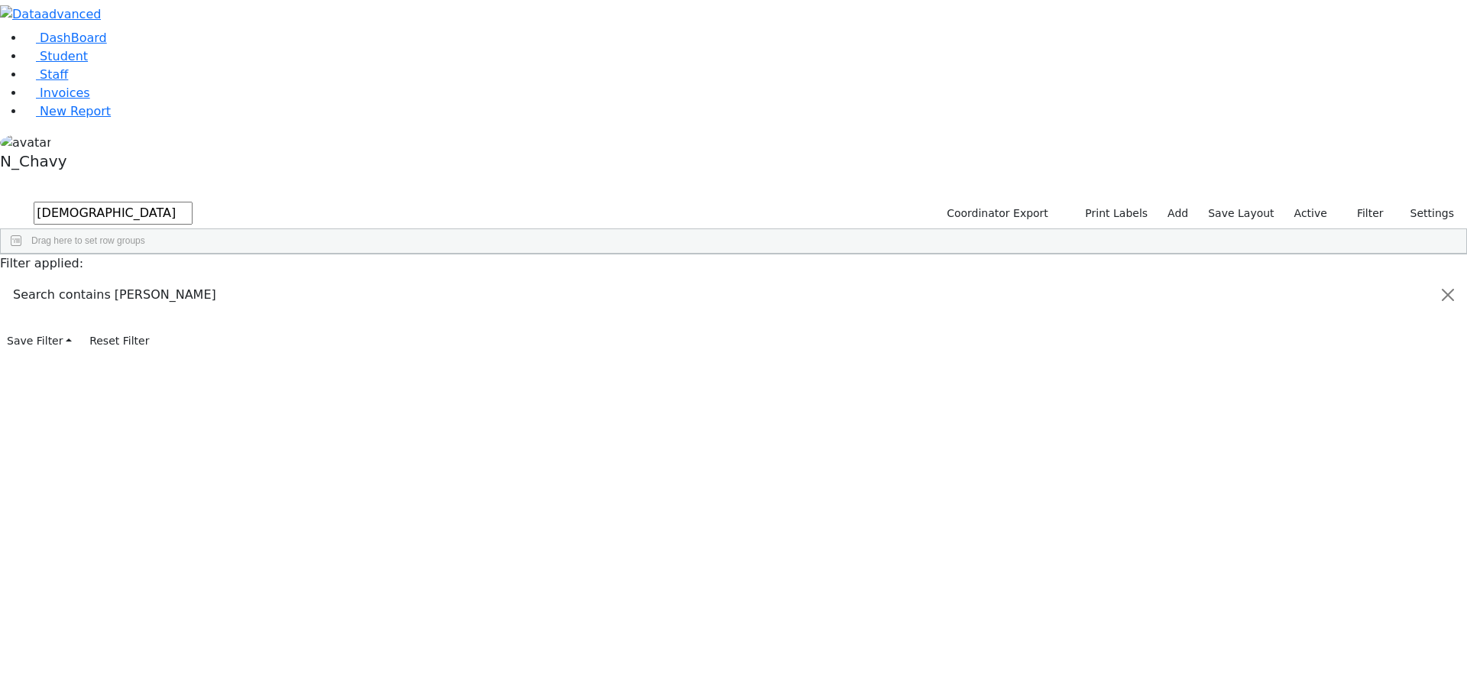
type input "gottesman"
click at [157, 279] on div "Gottesman" at bounding box center [117, 289] width 79 height 21
click at [157, 300] on div "Gottesman" at bounding box center [117, 310] width 79 height 21
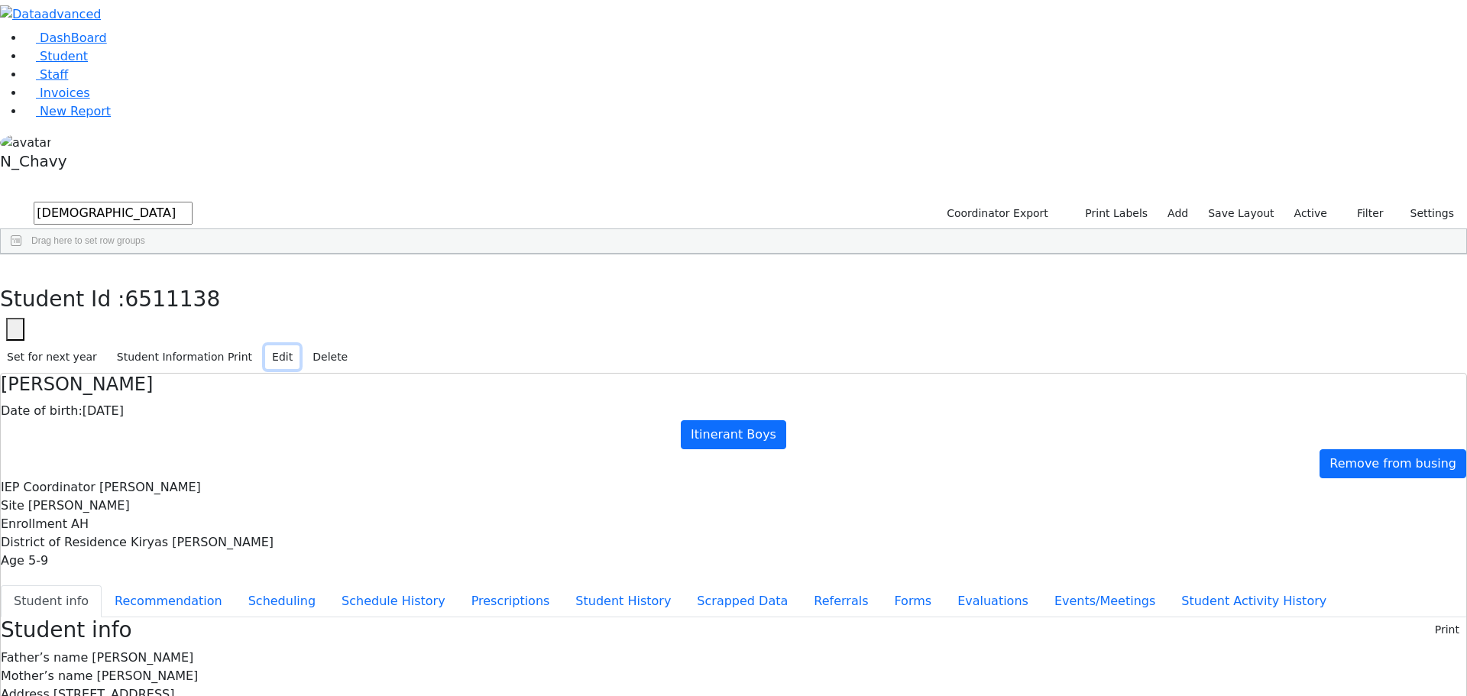
click at [300, 345] on button "Edit" at bounding box center [282, 357] width 34 height 24
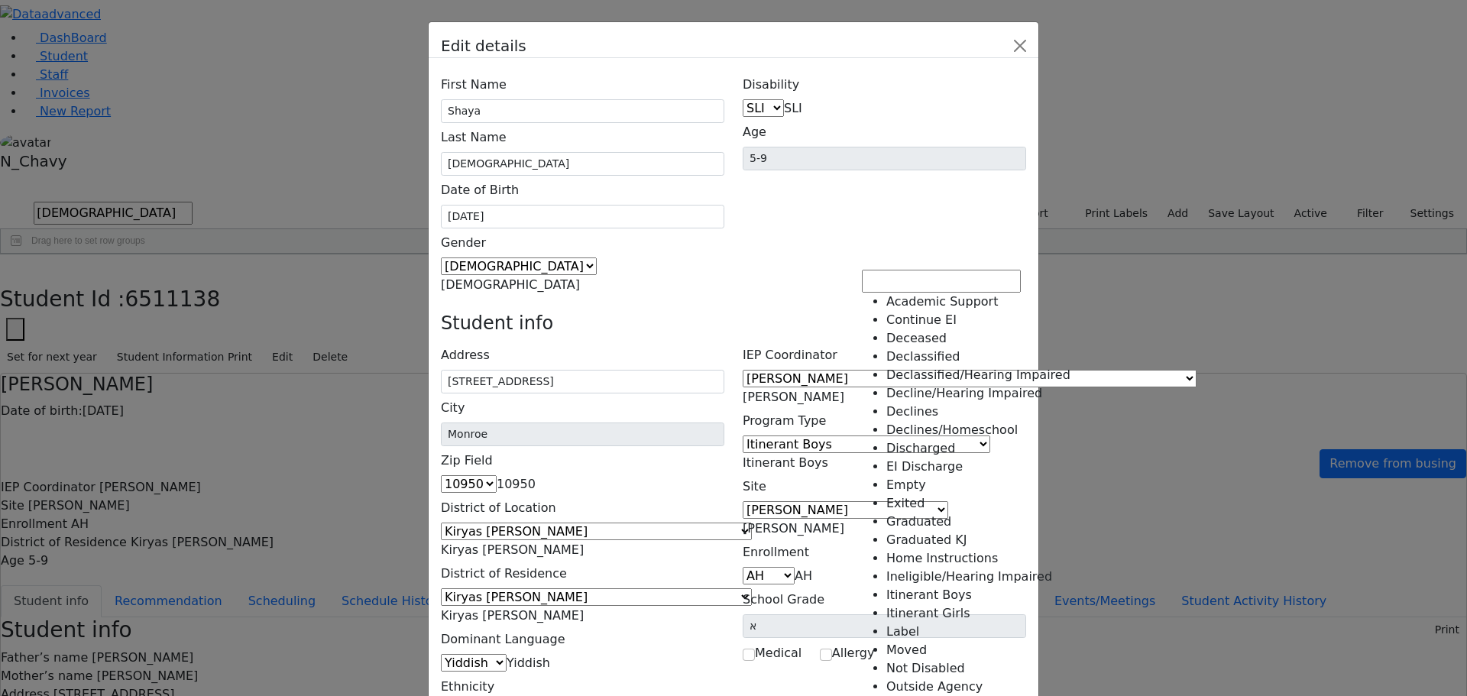
scroll to position [177, 0]
click at [828, 455] on span "Itinerant Boys" at bounding box center [786, 462] width 86 height 15
select select "41"
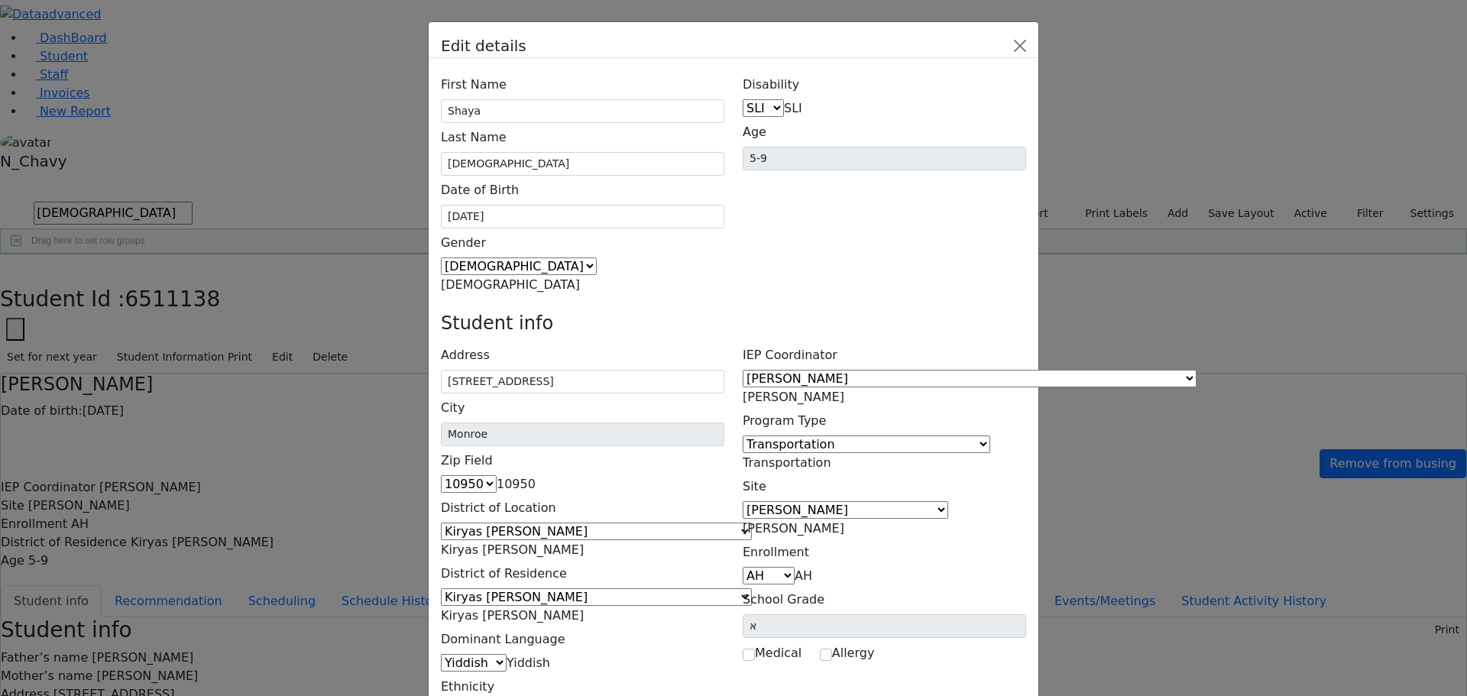
click at [844, 521] on span "[PERSON_NAME]" at bounding box center [794, 528] width 102 height 15
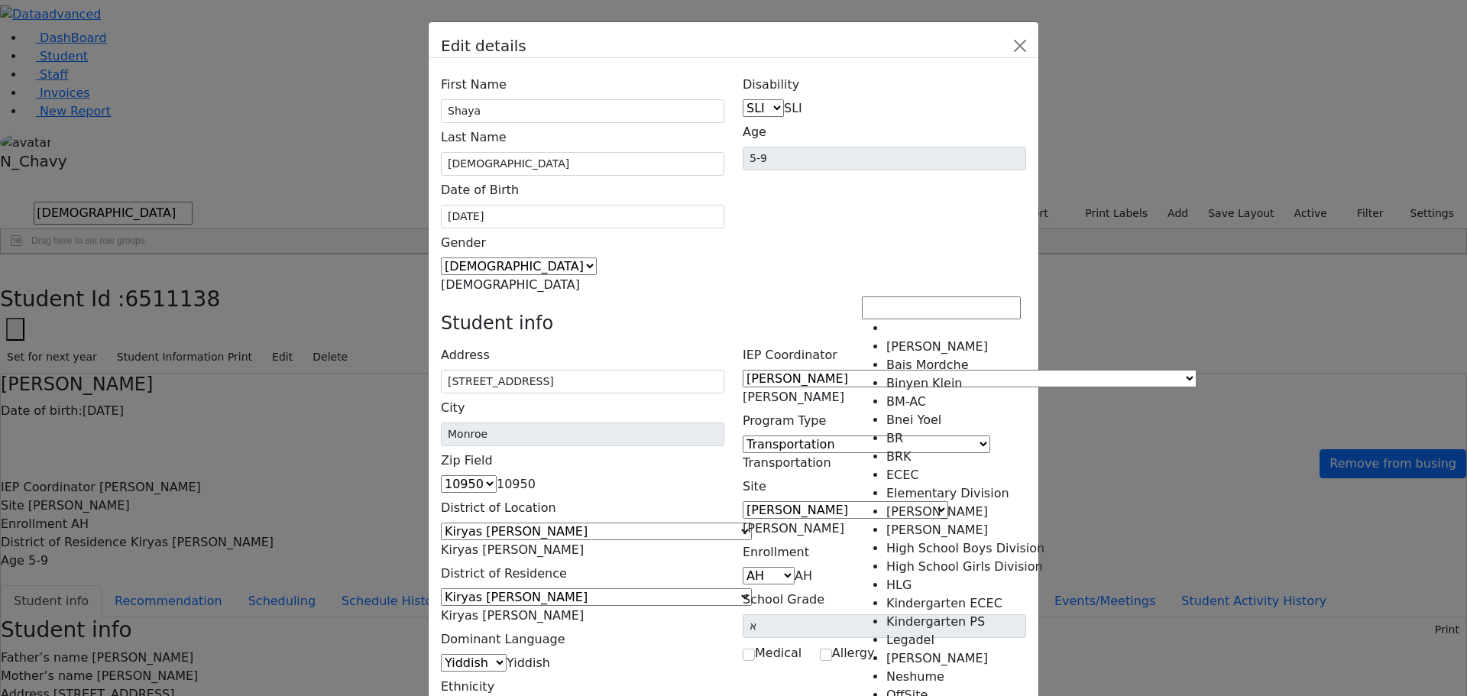
scroll to position [190, 0]
select select "56"
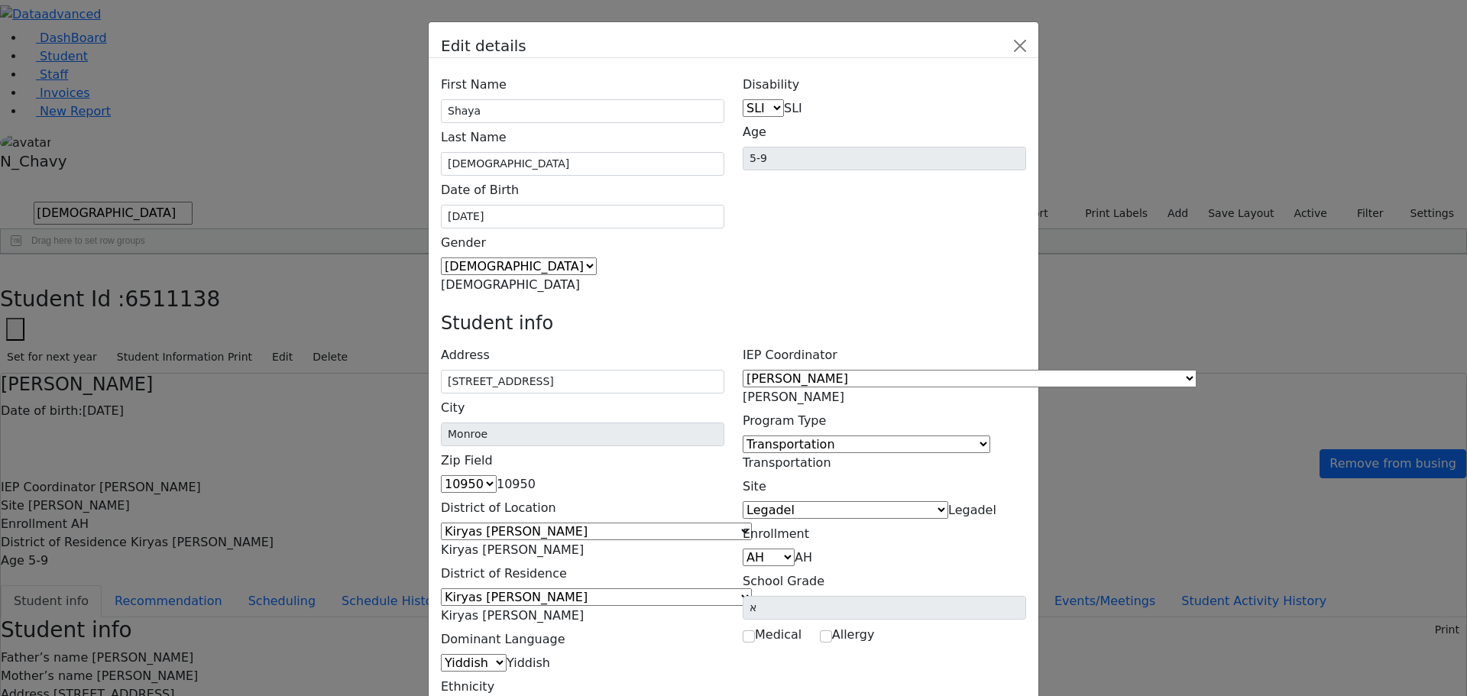
click at [812, 550] on span "AH" at bounding box center [804, 557] width 18 height 15
select select "3"
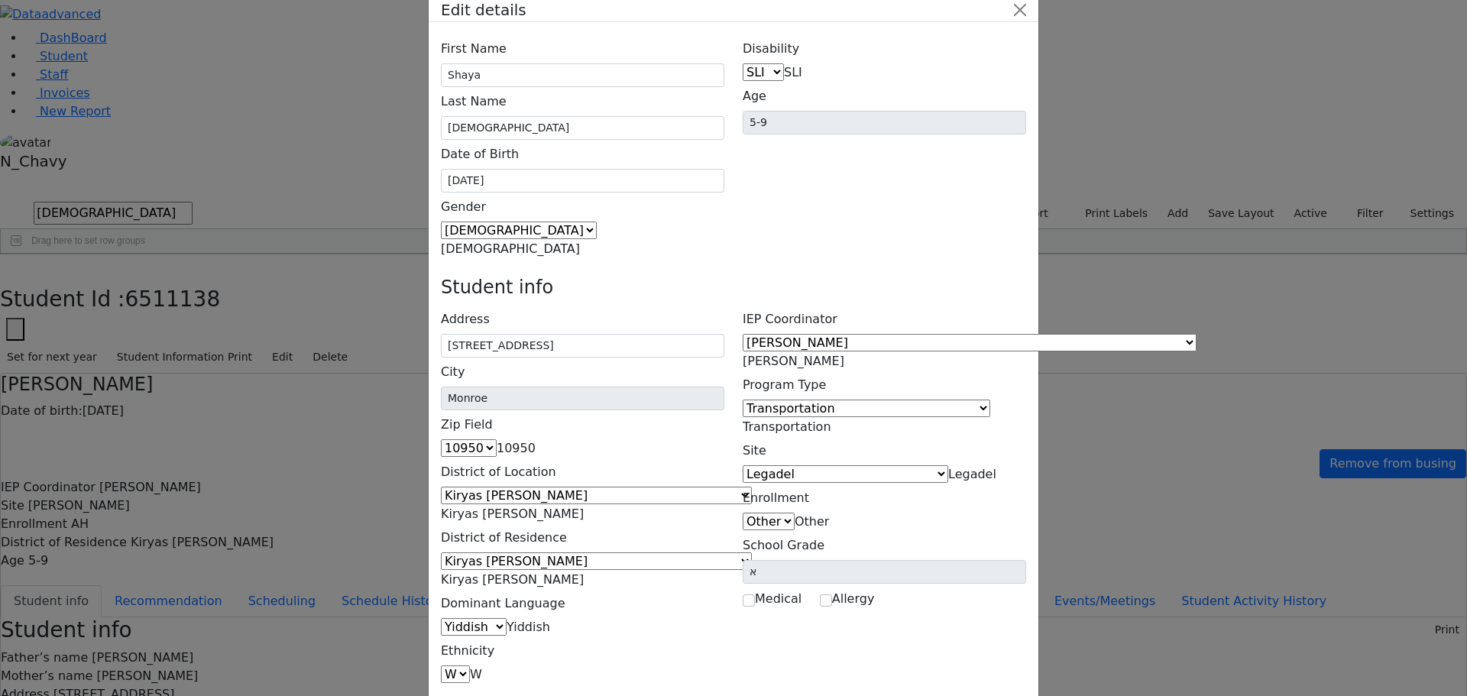
scroll to position [56, 0]
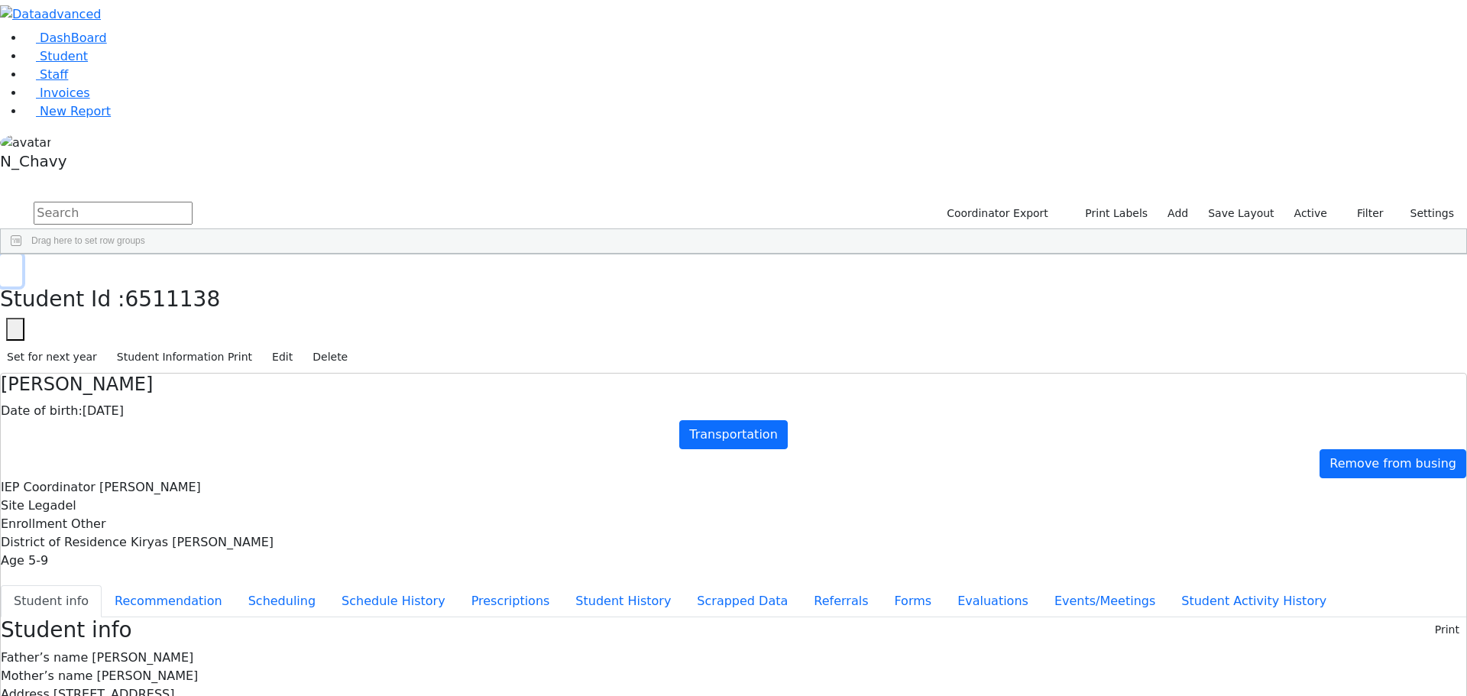
click at [22, 254] on button "button" at bounding box center [11, 270] width 22 height 32
click at [193, 202] on input "text" at bounding box center [113, 213] width 159 height 23
type input "lega"
click at [157, 279] on div "Gottesman" at bounding box center [117, 289] width 79 height 21
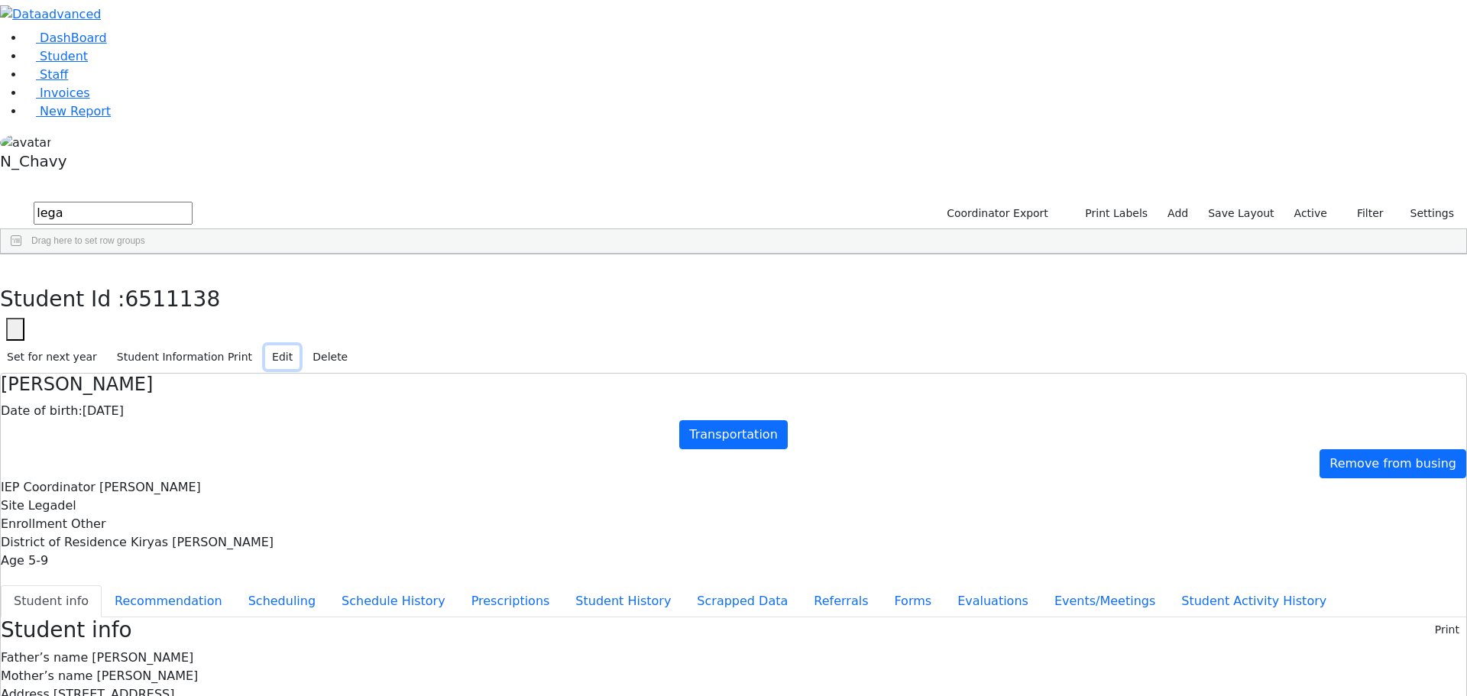
click at [300, 345] on button "Edit" at bounding box center [282, 357] width 34 height 24
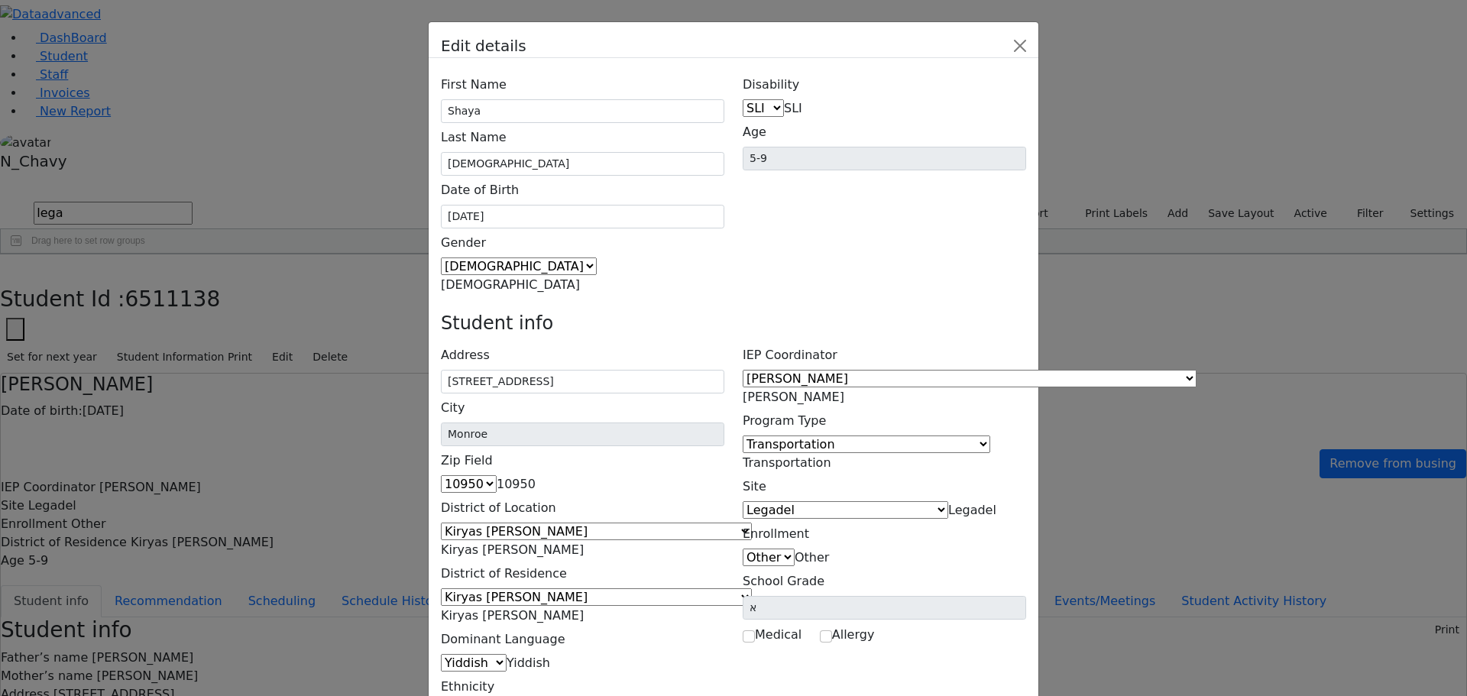
click at [844, 390] on span "Lewis, Chaya" at bounding box center [794, 397] width 102 height 15
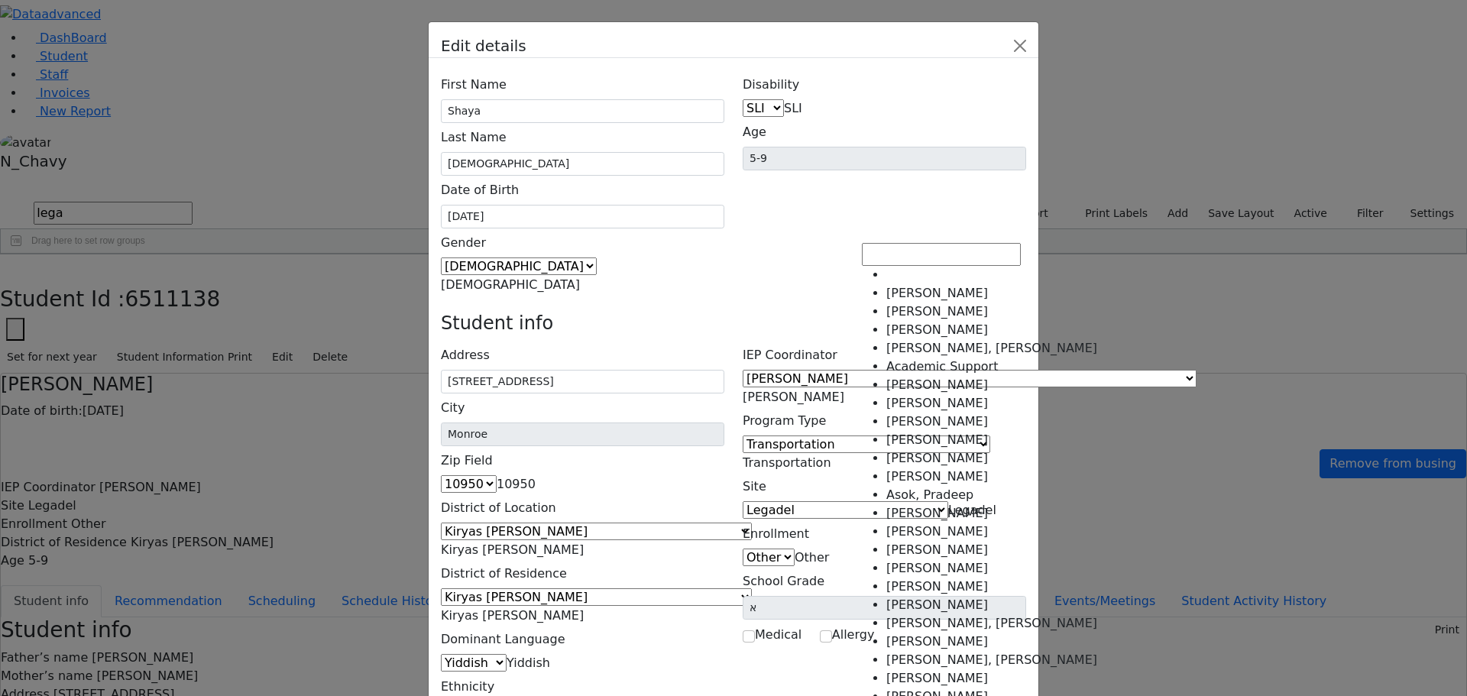
scroll to position [2604, 0]
select select "-1"
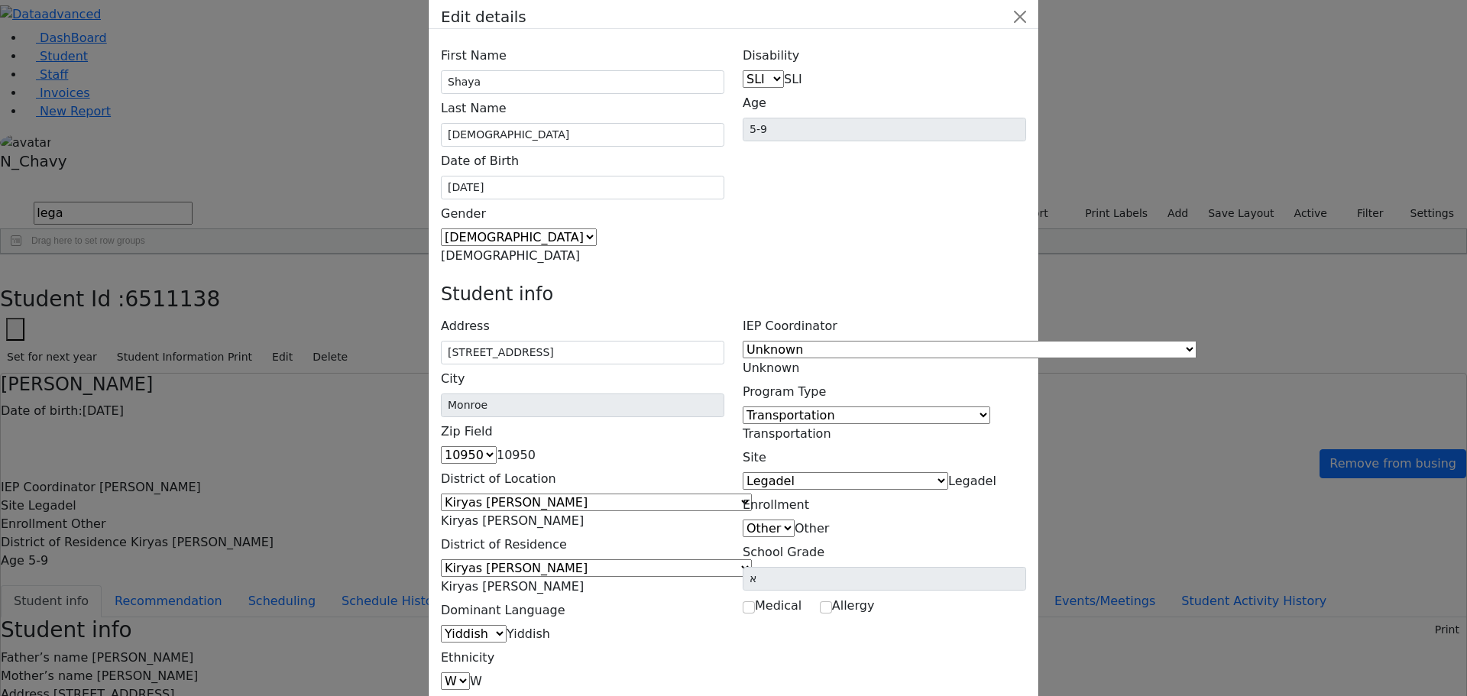
scroll to position [56, 0]
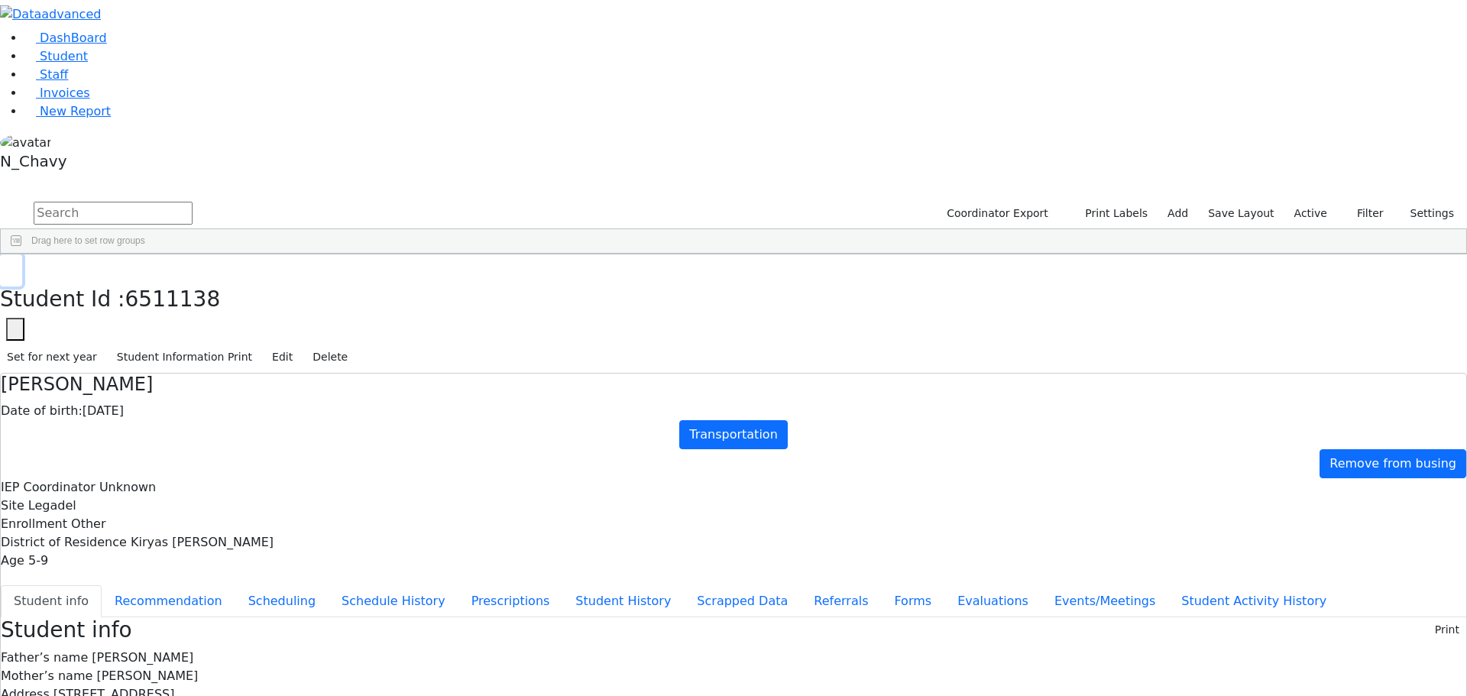
click at [22, 254] on button "button" at bounding box center [11, 270] width 22 height 32
click at [193, 202] on input "text" at bounding box center [113, 213] width 159 height 23
type input "legade"
click at [157, 279] on div "Gottesman" at bounding box center [117, 289] width 79 height 21
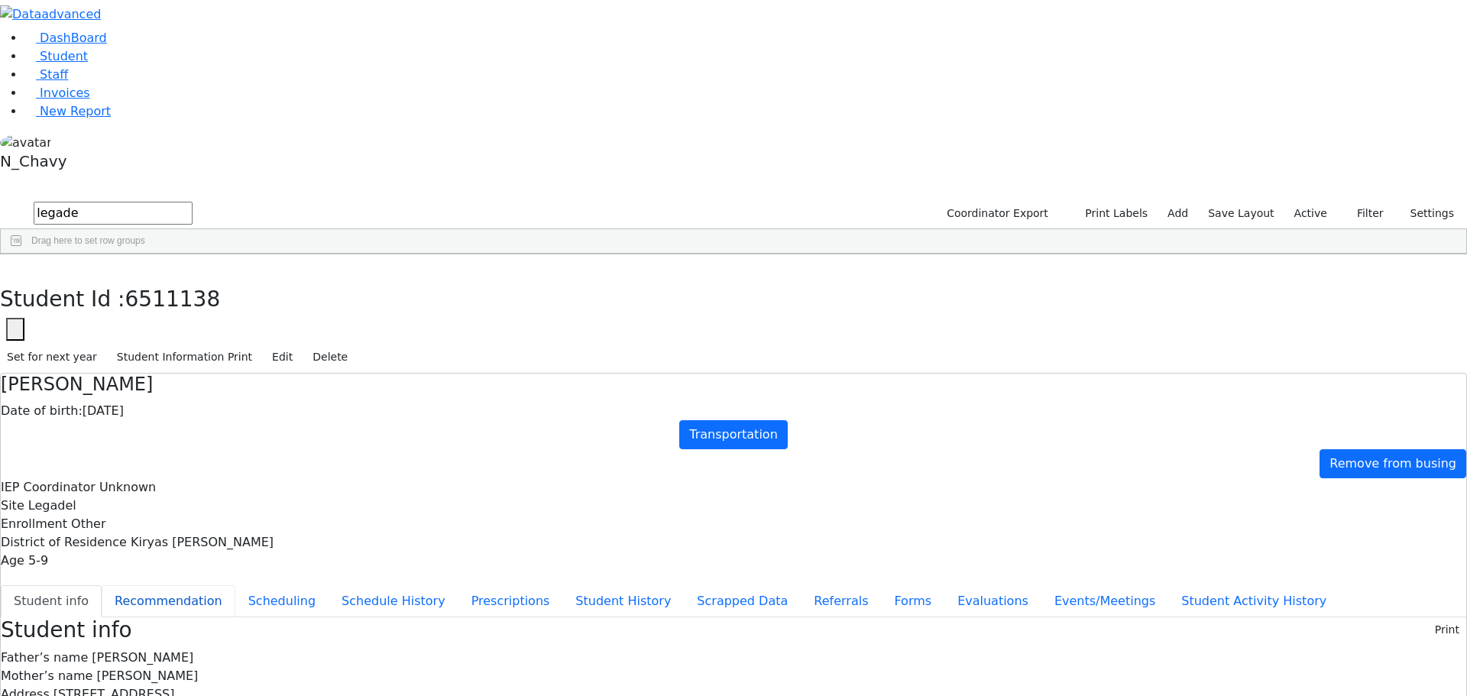
drag, startPoint x: 427, startPoint y: 227, endPoint x: 396, endPoint y: 218, distance: 32.6
click at [235, 585] on button "Recommendation" at bounding box center [169, 601] width 134 height 32
checkbox input "true"
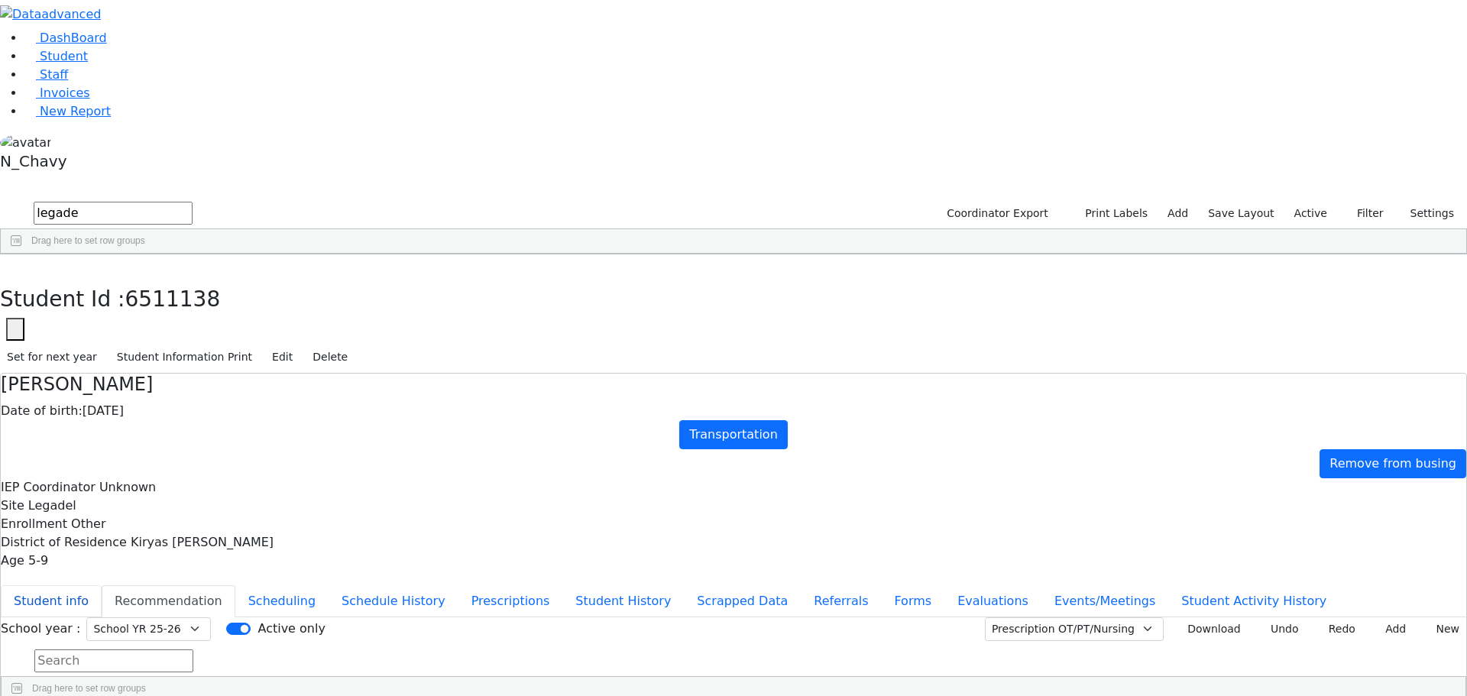
click at [102, 585] on button "Student info" at bounding box center [51, 601] width 101 height 32
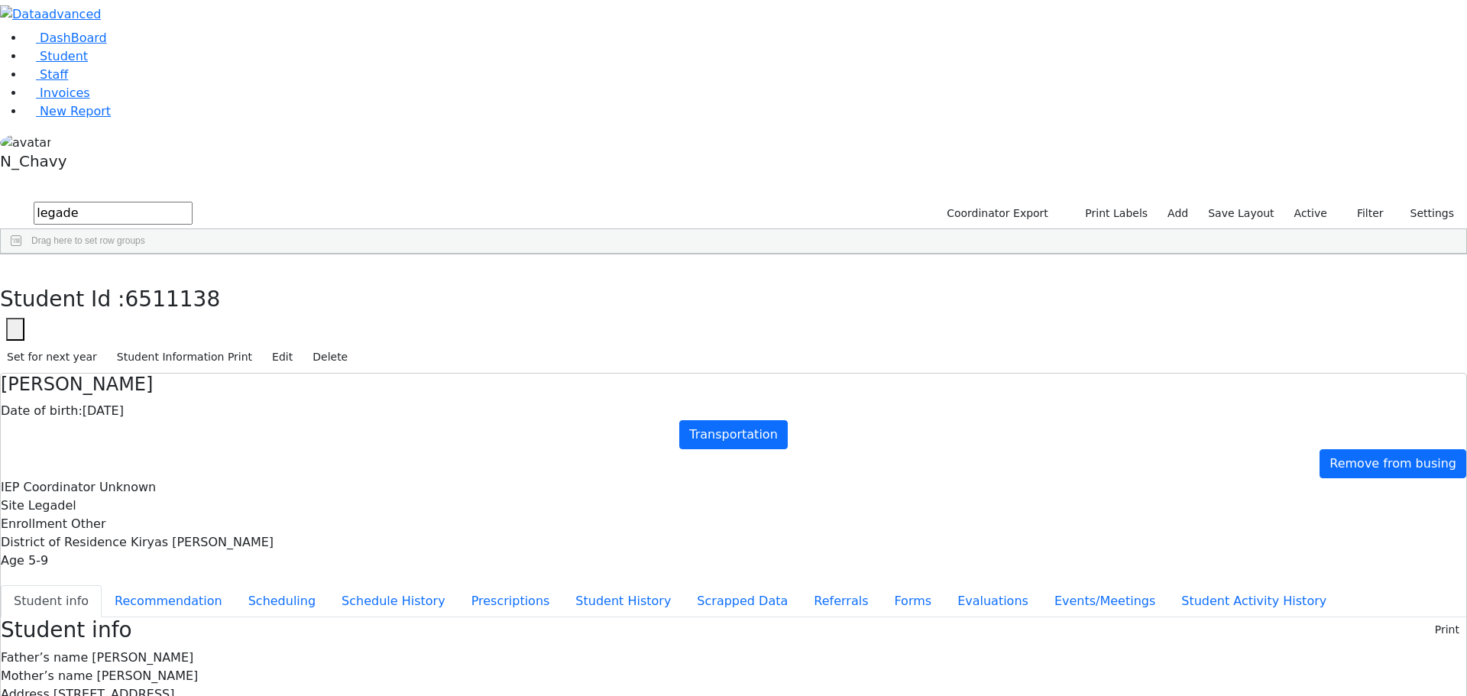
click at [276, 41] on div "DashBoard Student Staff Invoices New Report 7" at bounding box center [733, 604] width 1467 height 1209
click at [281, 177] on div "Students 7 A 24 K 24 W 24 A 24 K 24 W 24 876" at bounding box center [733, 188] width 1467 height 23
click at [22, 254] on button "button" at bounding box center [11, 270] width 22 height 32
click at [193, 202] on input "legade" at bounding box center [113, 213] width 159 height 23
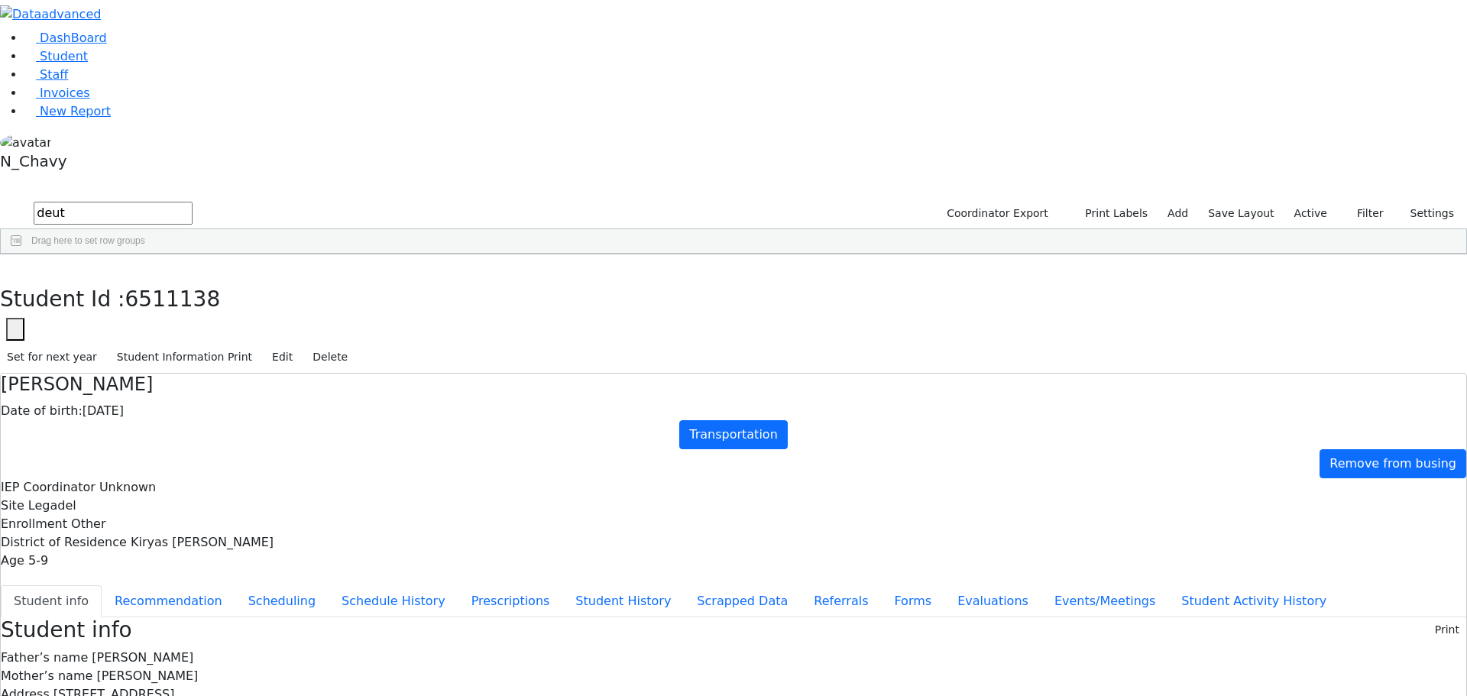
type input "deut"
click at [177, 300] on div "Deutsch" at bounding box center [131, 310] width 90 height 21
click at [235, 585] on button "Recommendation" at bounding box center [169, 601] width 134 height 32
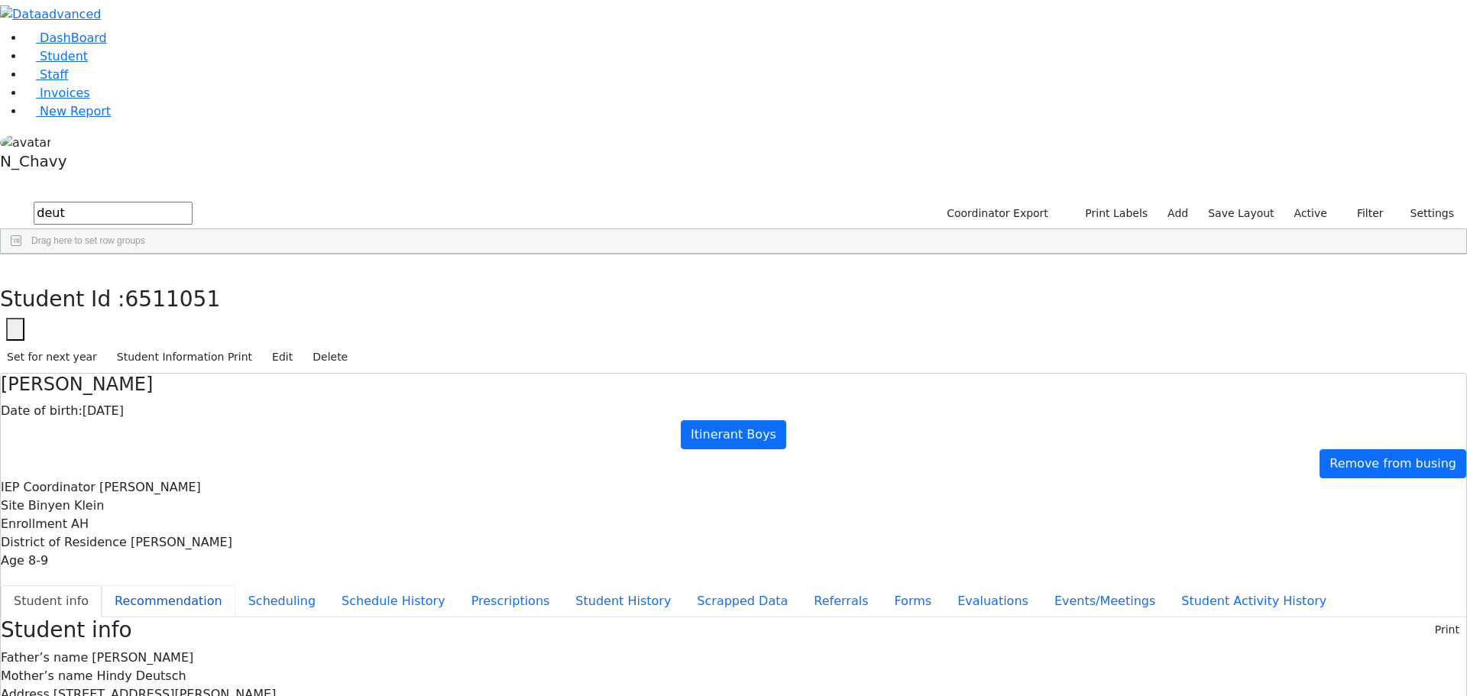
checkbox input "true"
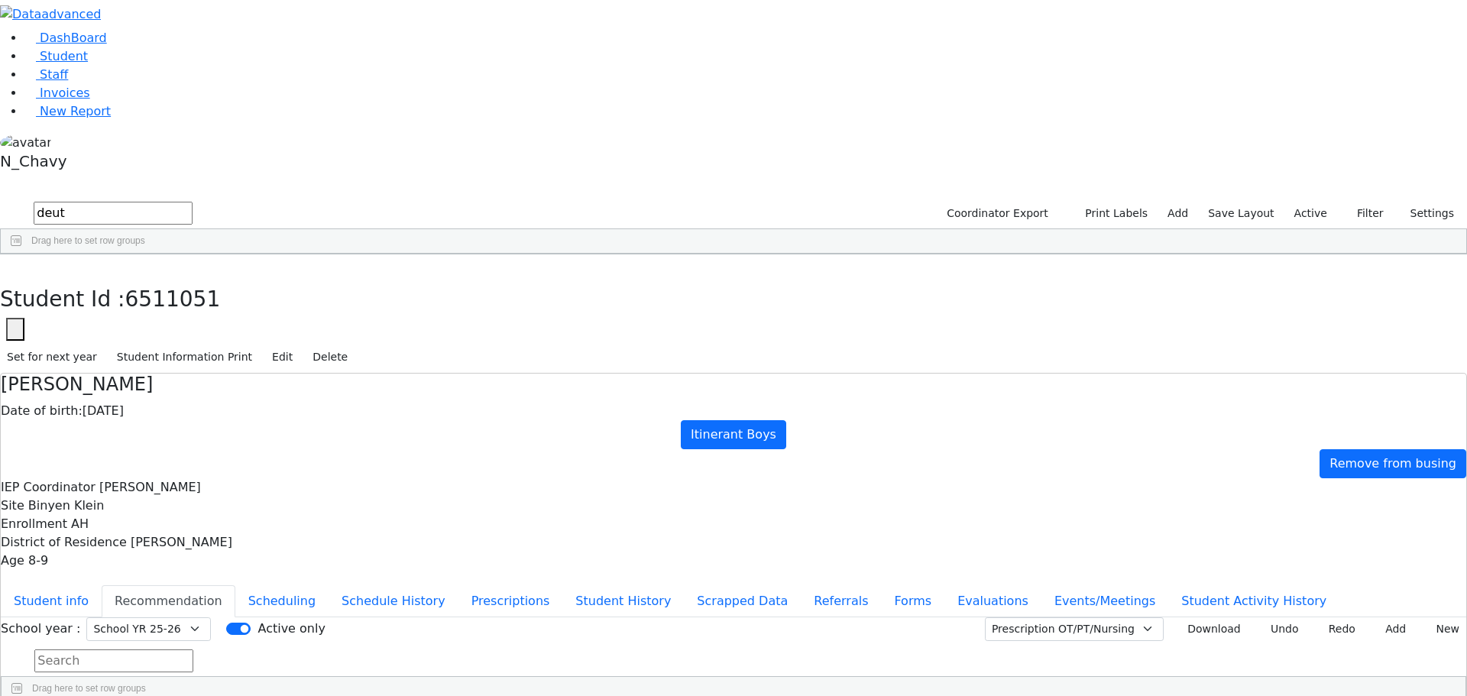
click at [211, 617] on select "Select School YR Summer YR 25 School YR 25-26 Summer YR 25 School YR 24-25 Summ…" at bounding box center [148, 629] width 125 height 24
select select "212"
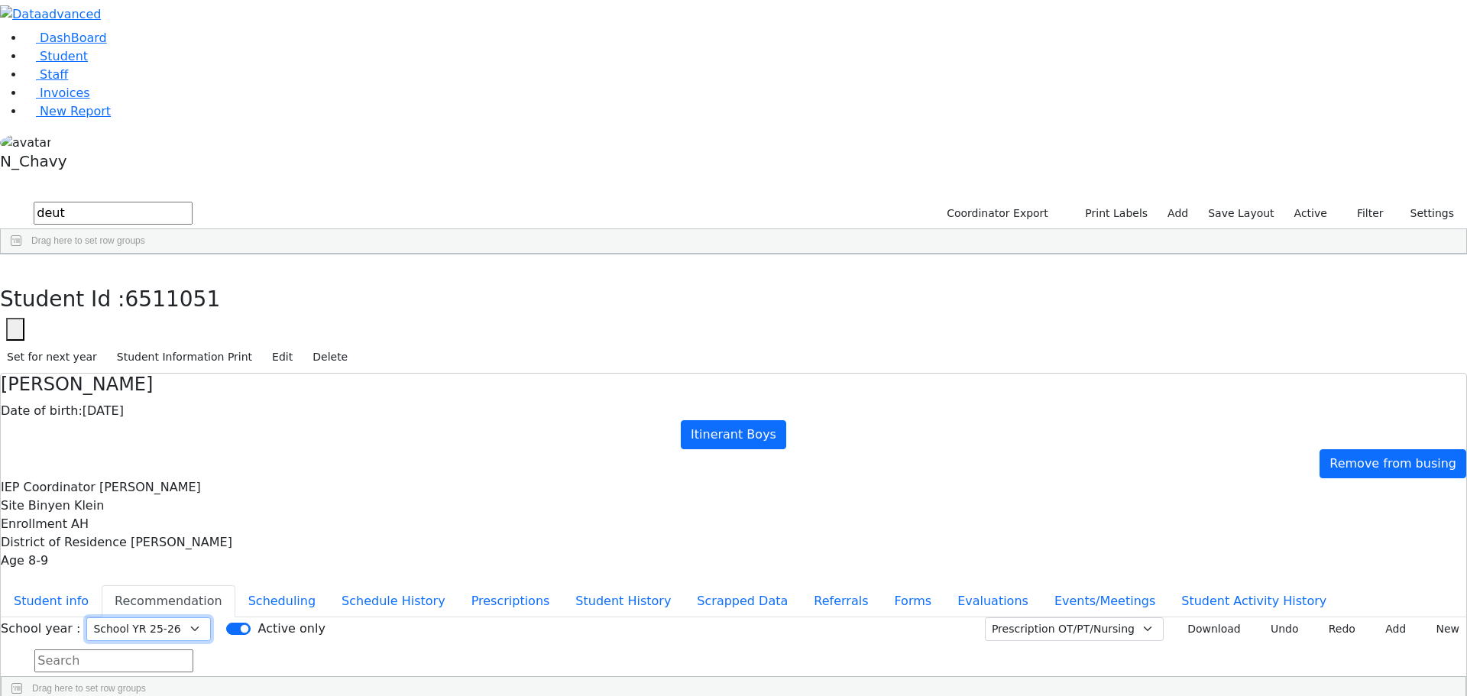
click at [211, 617] on select "Select School YR Summer YR 25 School YR 25-26 Summer YR 25 School YR 24-25 Summ…" at bounding box center [148, 629] width 125 height 24
click at [102, 585] on button "Student info" at bounding box center [51, 601] width 101 height 32
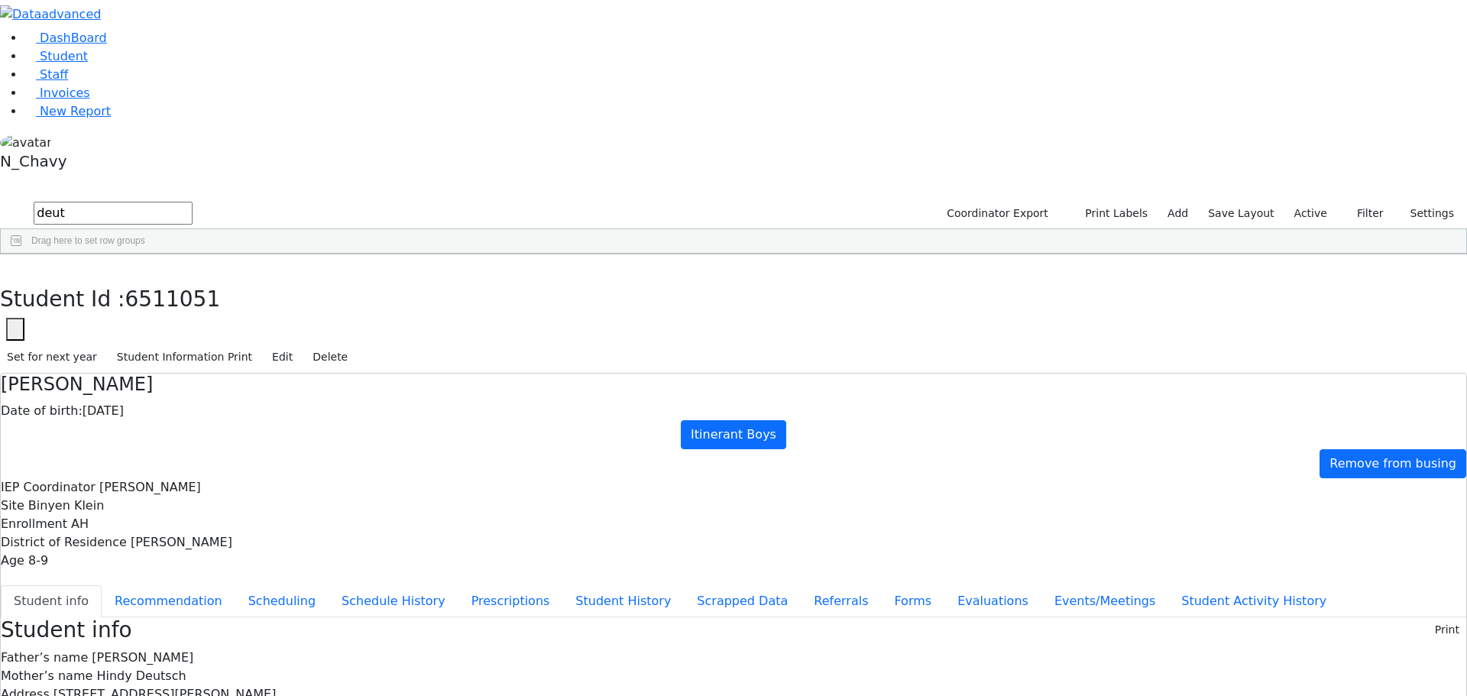
drag, startPoint x: 597, startPoint y: 298, endPoint x: 726, endPoint y: 290, distance: 129.4
click at [15, 266] on icon "button" at bounding box center [11, 270] width 8 height 9
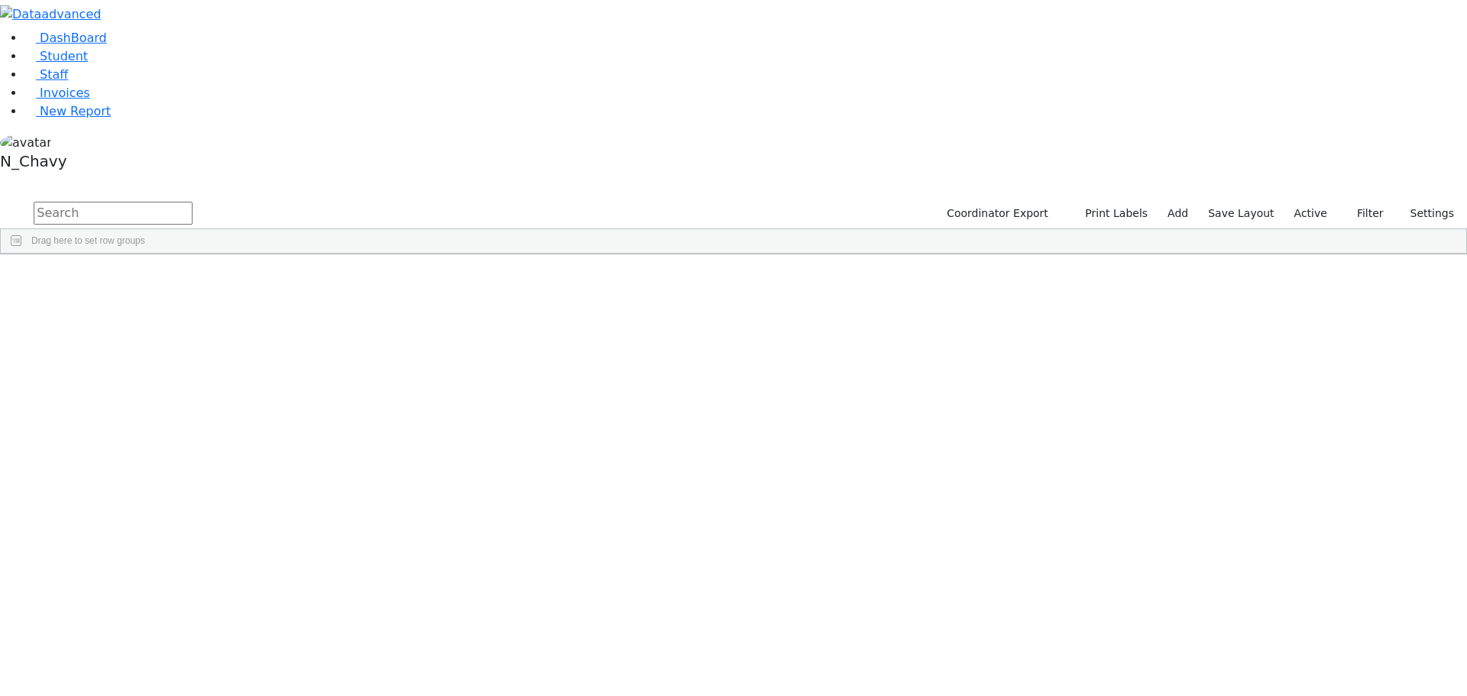
click at [145, 235] on span "Drag here to set row groups" at bounding box center [88, 240] width 114 height 11
click at [193, 202] on input "text" at bounding box center [113, 213] width 159 height 23
type input "legadel"
click at [157, 279] on div "[PERSON_NAME]" at bounding box center [117, 289] width 79 height 21
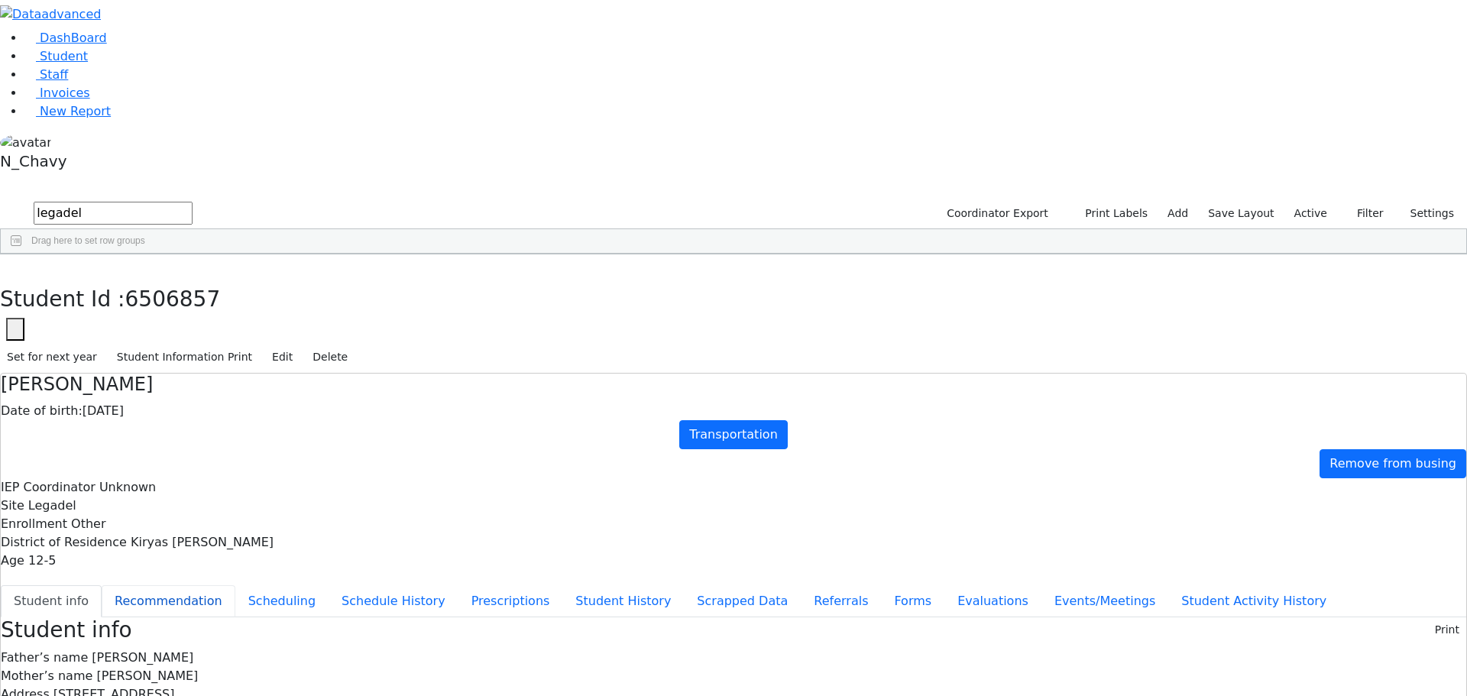
click at [235, 585] on button "Recommendation" at bounding box center [169, 601] width 134 height 32
checkbox input "true"
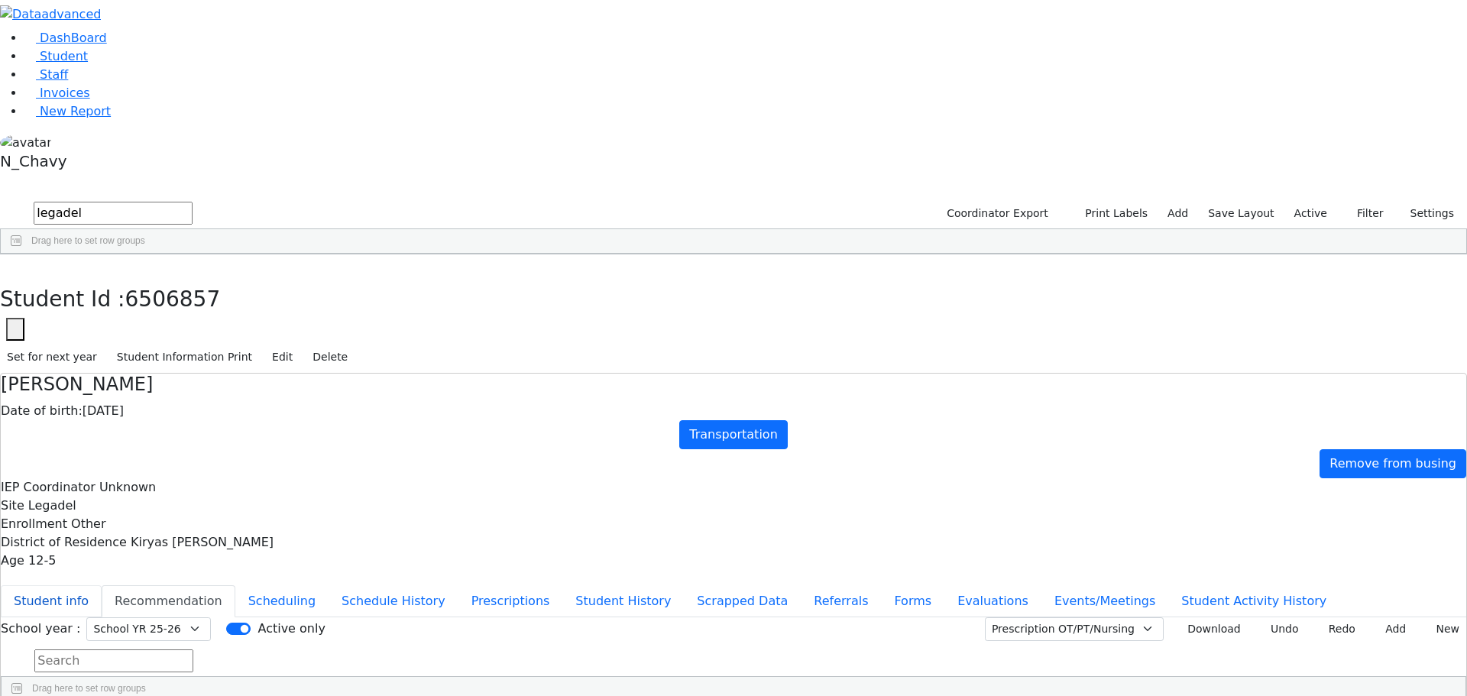
click at [102, 585] on button "Student info" at bounding box center [51, 601] width 101 height 32
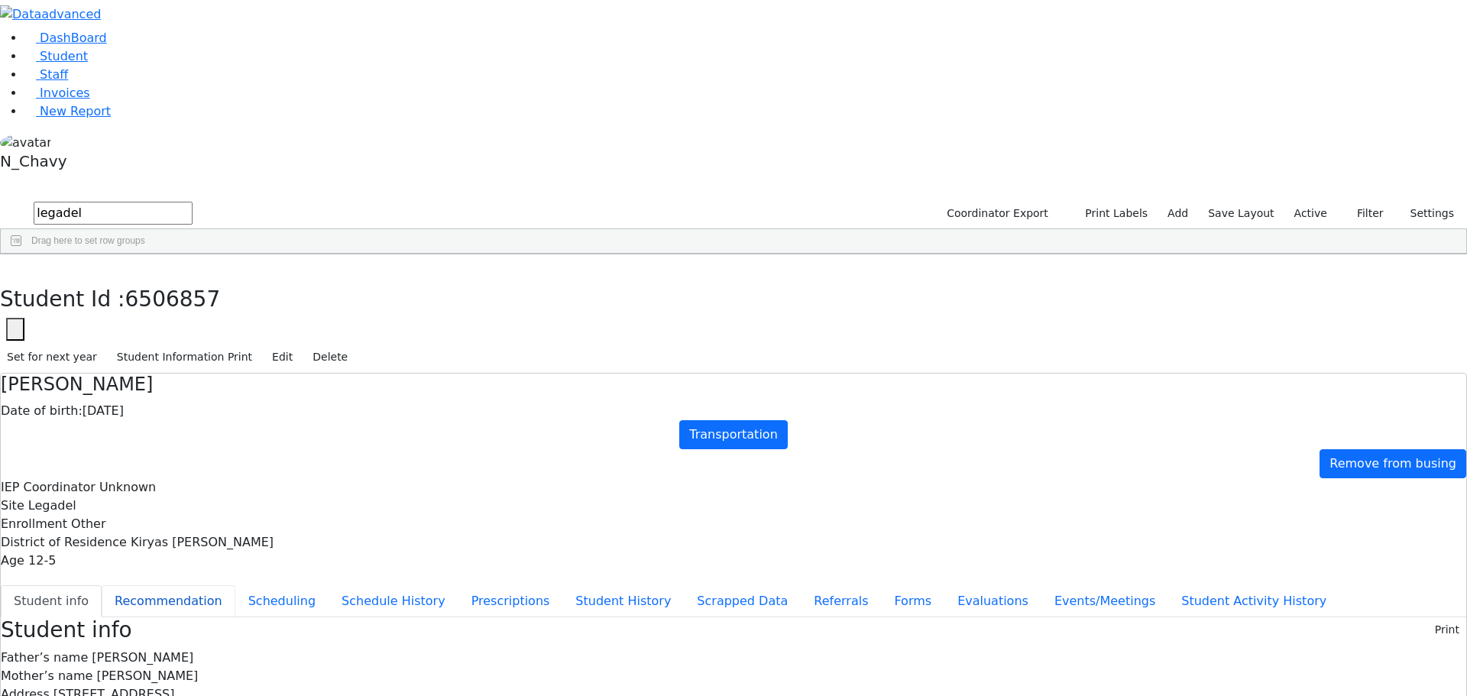
click at [235, 585] on button "Recommendation" at bounding box center [169, 601] width 134 height 32
